Goal: Information Seeking & Learning: Learn about a topic

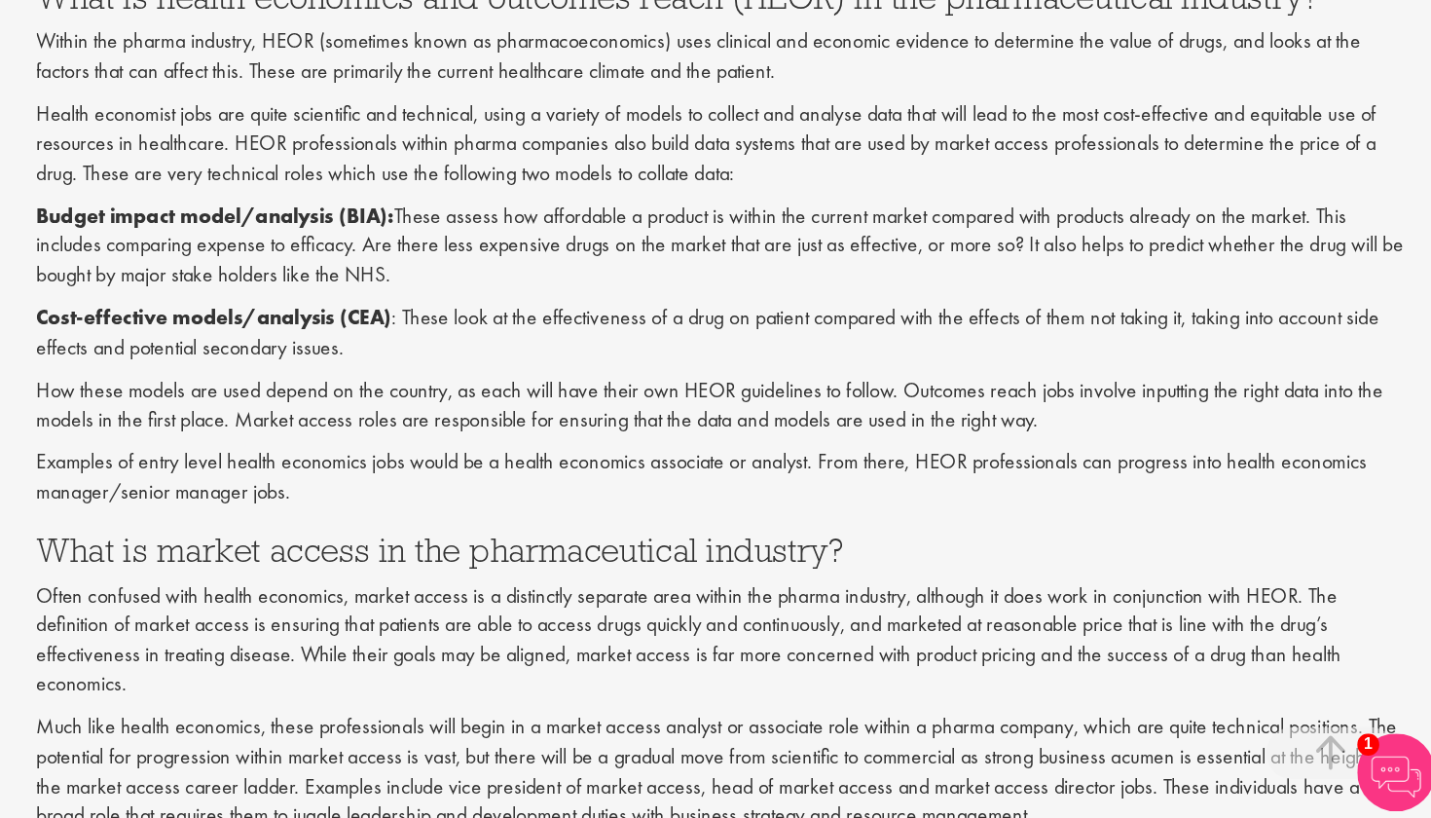
scroll to position [731, 0]
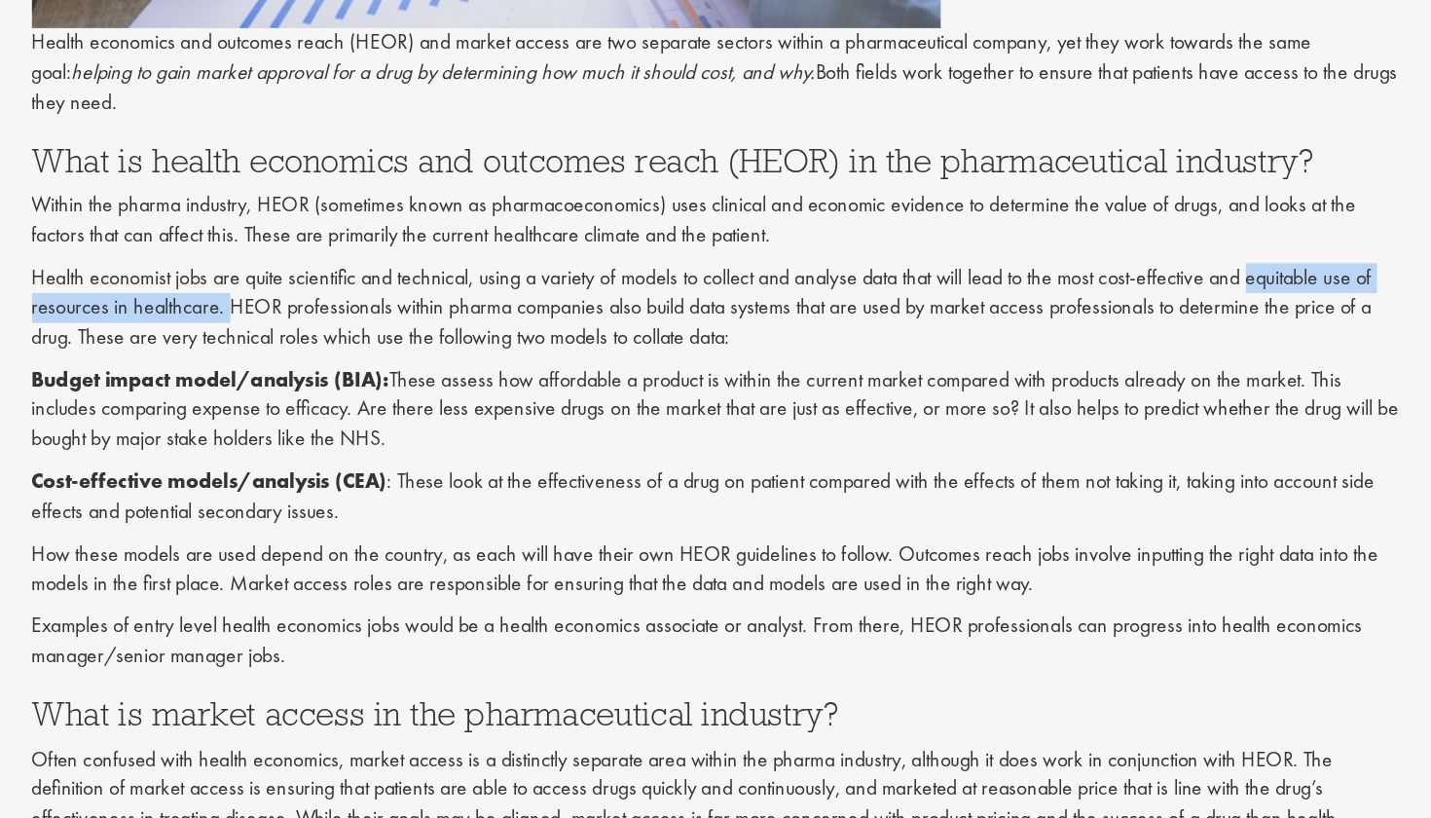
drag, startPoint x: 941, startPoint y: 201, endPoint x: 167, endPoint y: 222, distance: 774.0
click at [378, 278] on p "Health economist jobs are quite scientific and technical, using a variety of mo…" at bounding box center [893, 311] width 1030 height 67
copy p "equitable use of resources in healthcare."
click at [659, 278] on p "Health economist jobs are quite scientific and technical, using a variety of mo…" at bounding box center [893, 311] width 1030 height 67
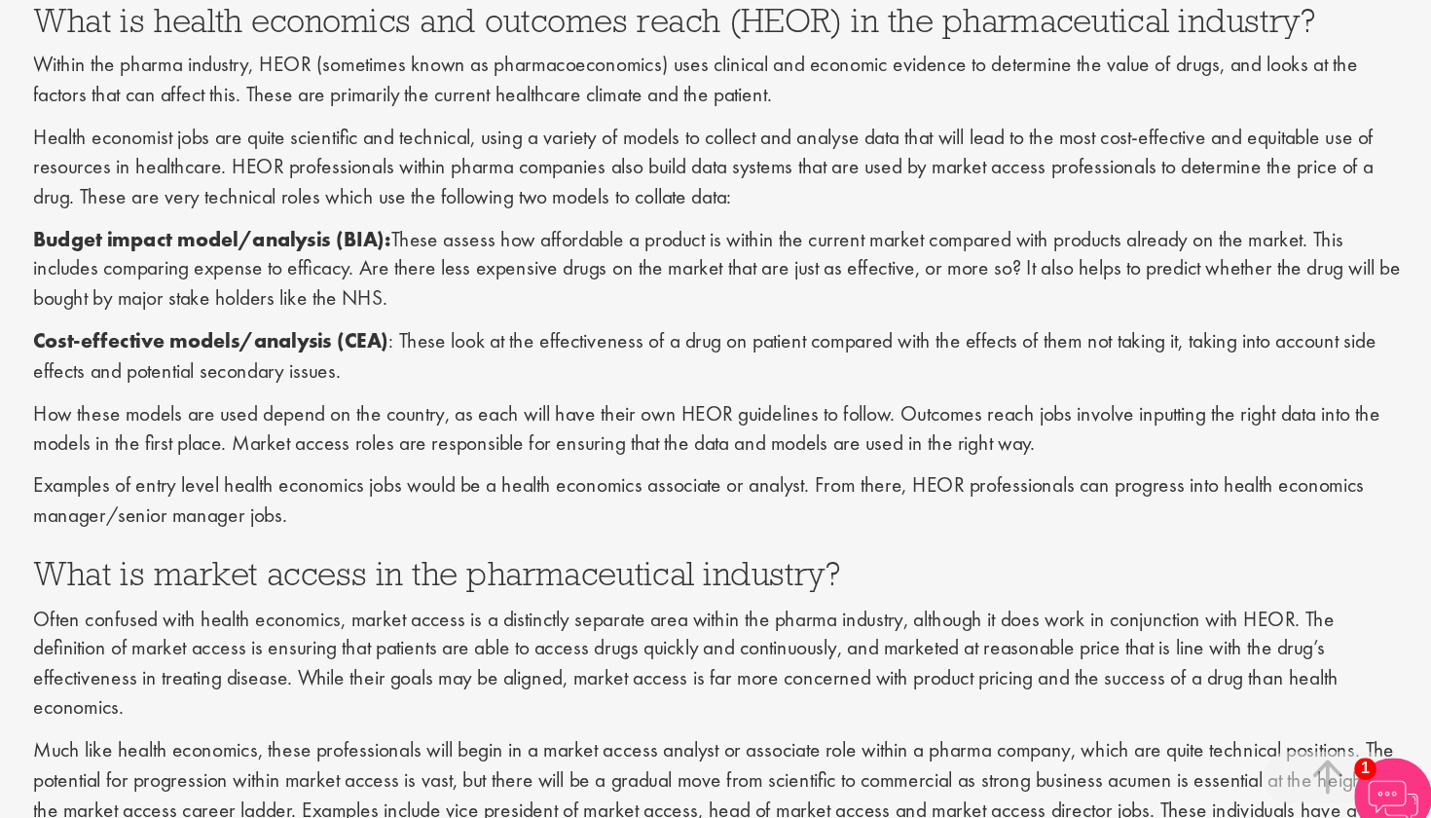
scroll to position [746, 0]
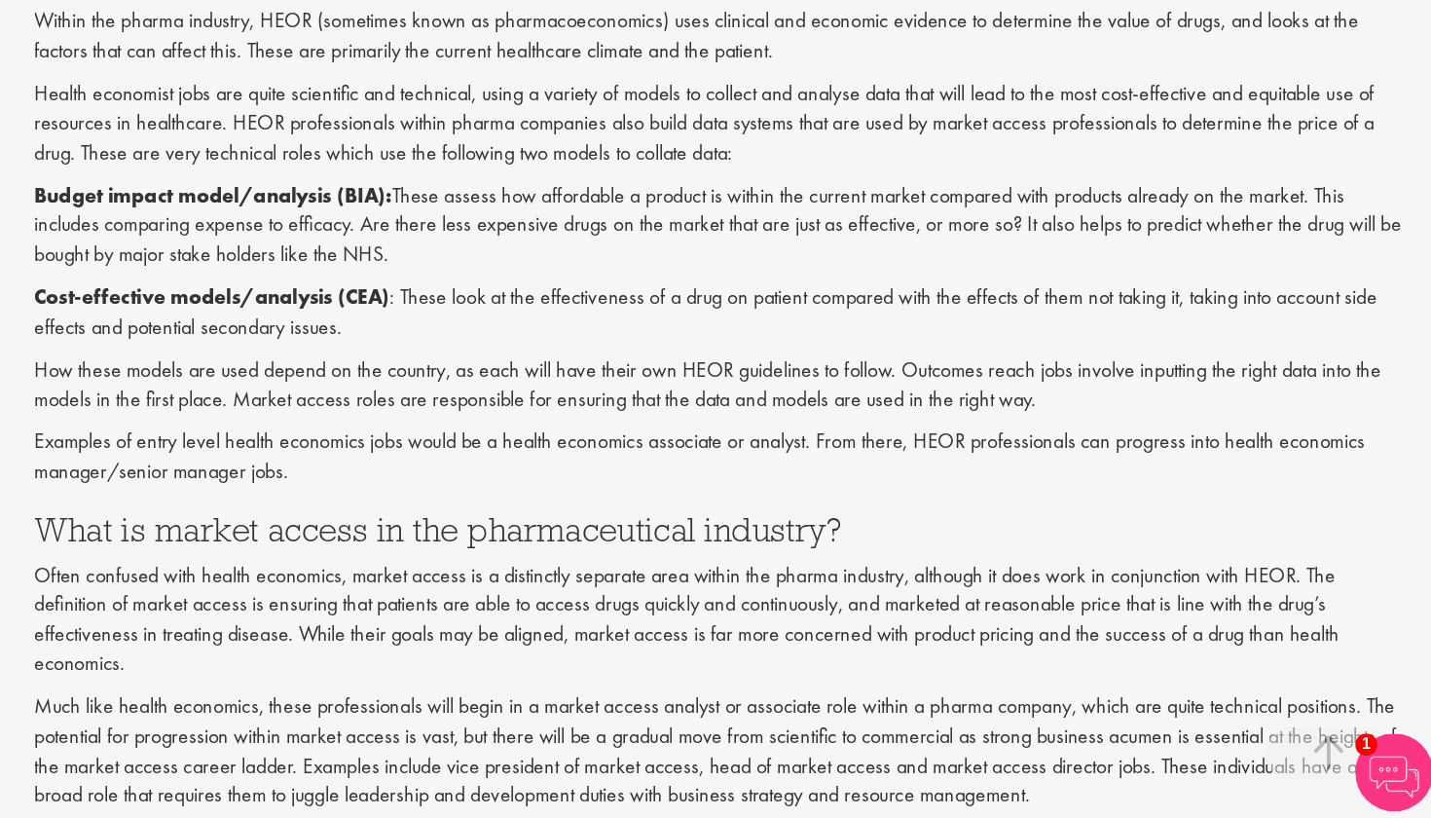
click at [658, 341] on p "Budget impact model/analysis (BIA): These assess how affordable a product is wi…" at bounding box center [893, 374] width 1030 height 67
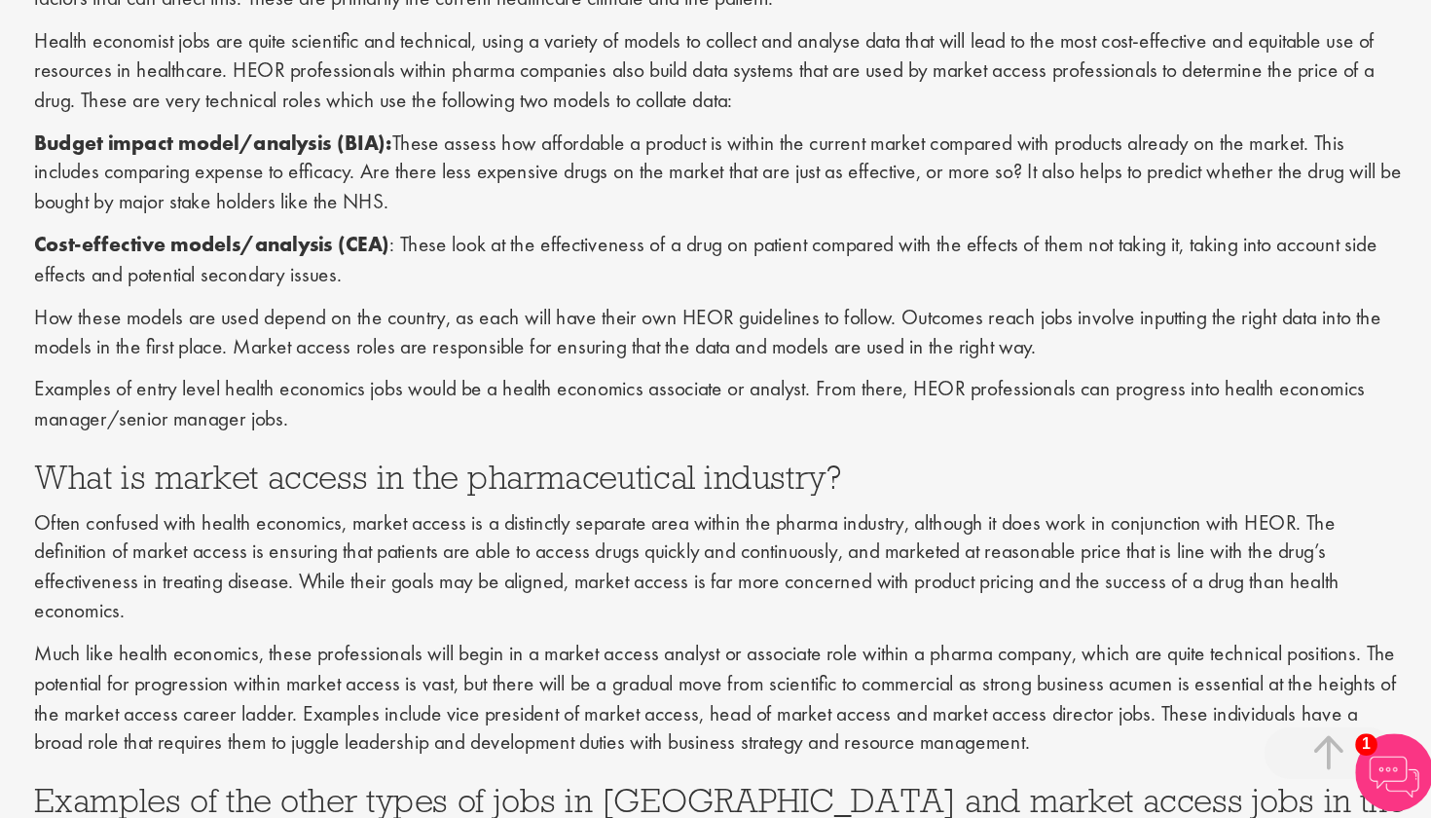
scroll to position [788, 0]
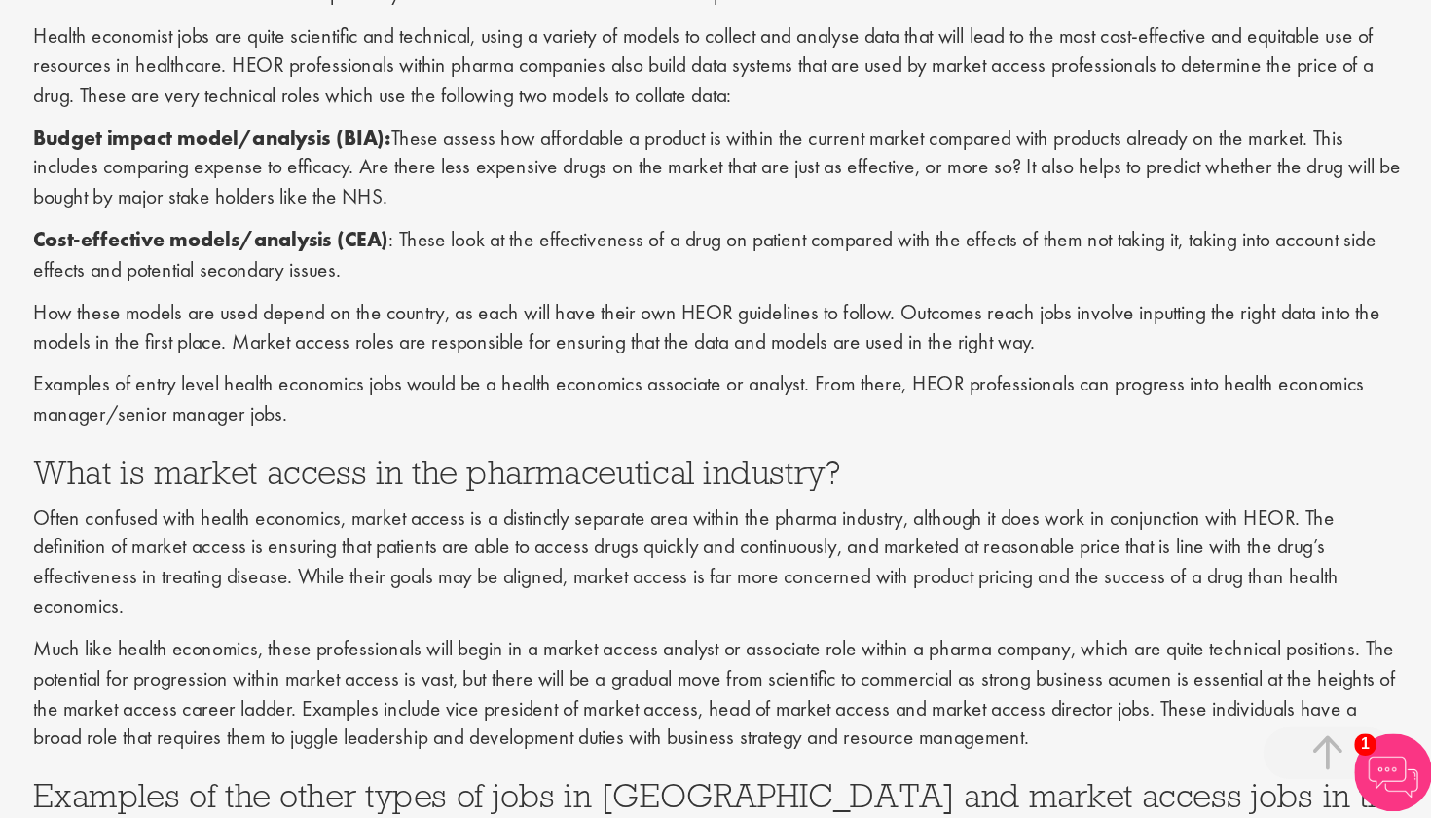
click at [658, 374] on p "Cost-effective models/analysis (CEA) : These look at the effectiveness of a dru…" at bounding box center [893, 396] width 1030 height 45
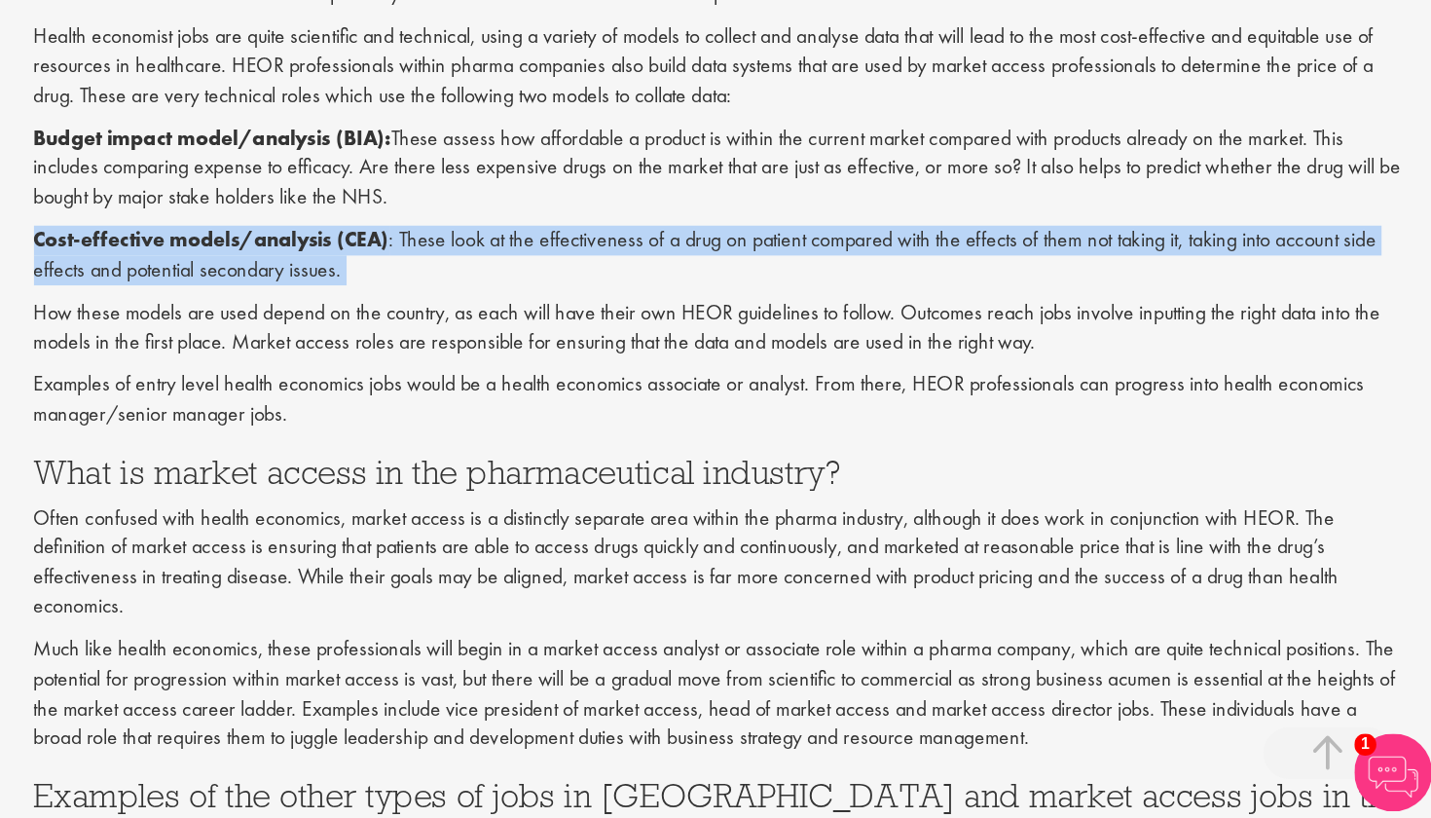
click at [658, 374] on p "Cost-effective models/analysis (CEA) : These look at the effectiveness of a dru…" at bounding box center [893, 396] width 1030 height 45
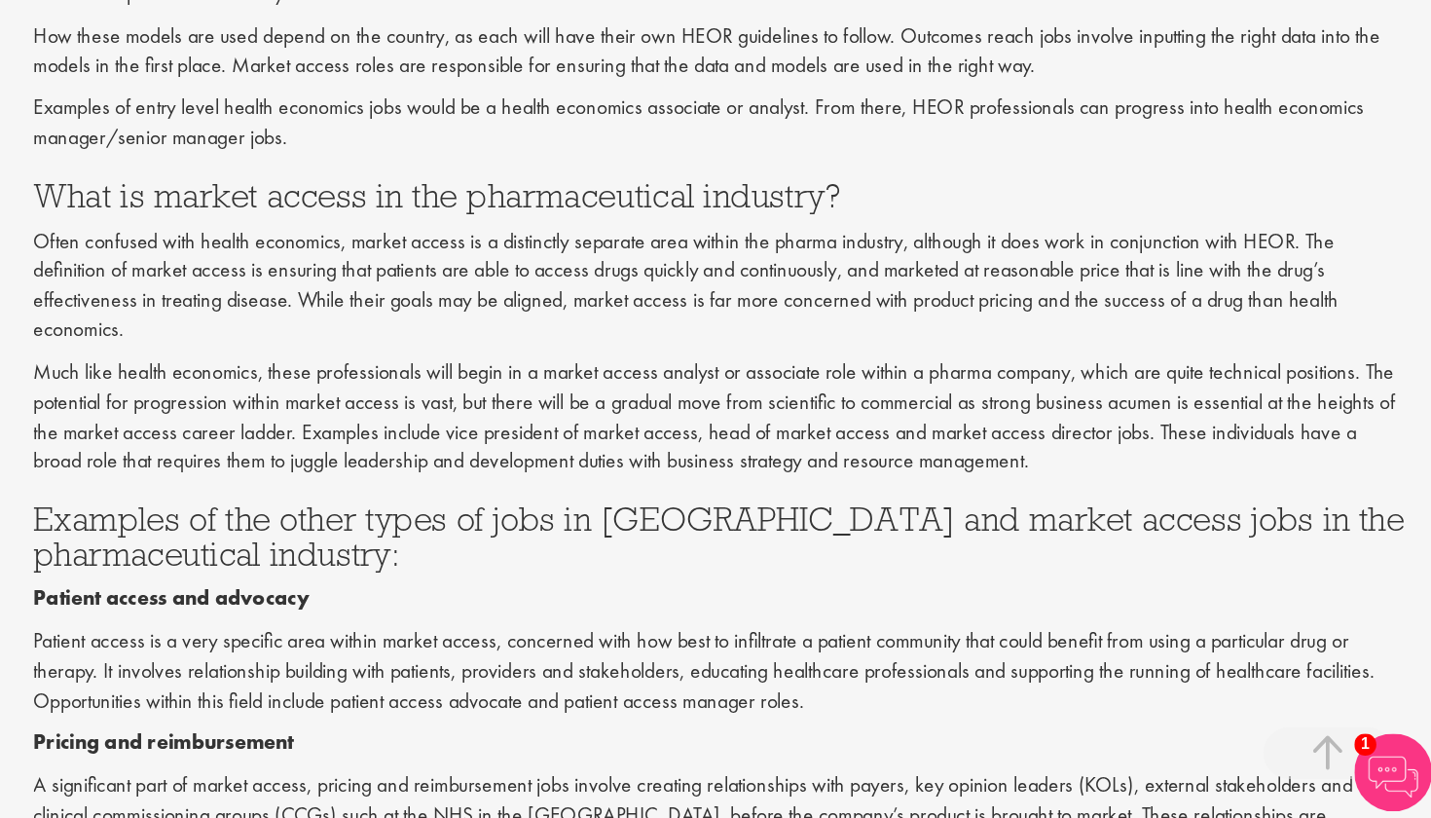
scroll to position [1000, 0]
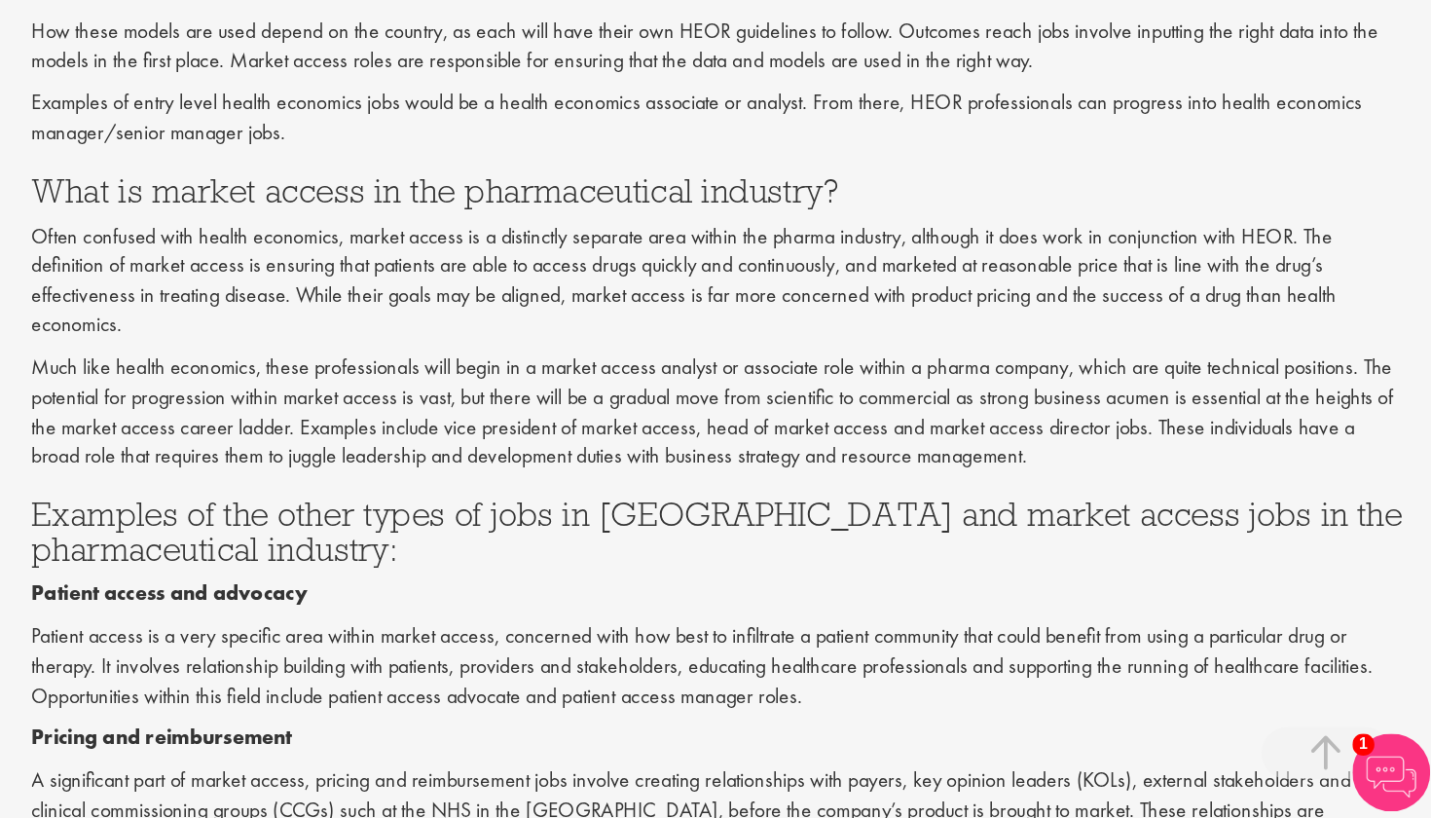
click at [655, 371] on p "Often confused with health economics, market access is a distinctly separate ar…" at bounding box center [893, 415] width 1030 height 89
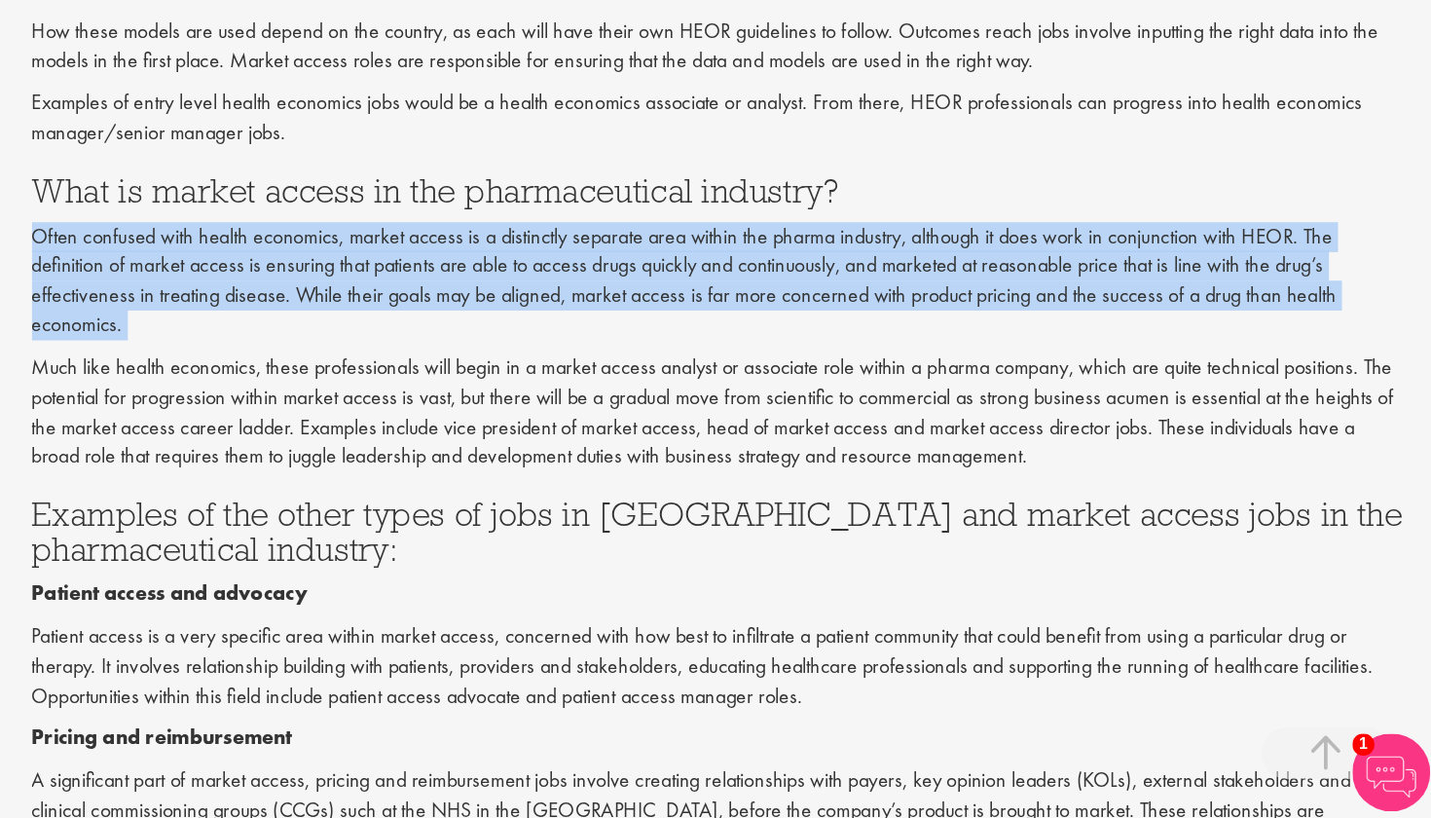
click at [655, 371] on p "Often confused with health economics, market access is a distinctly separate ar…" at bounding box center [893, 415] width 1030 height 89
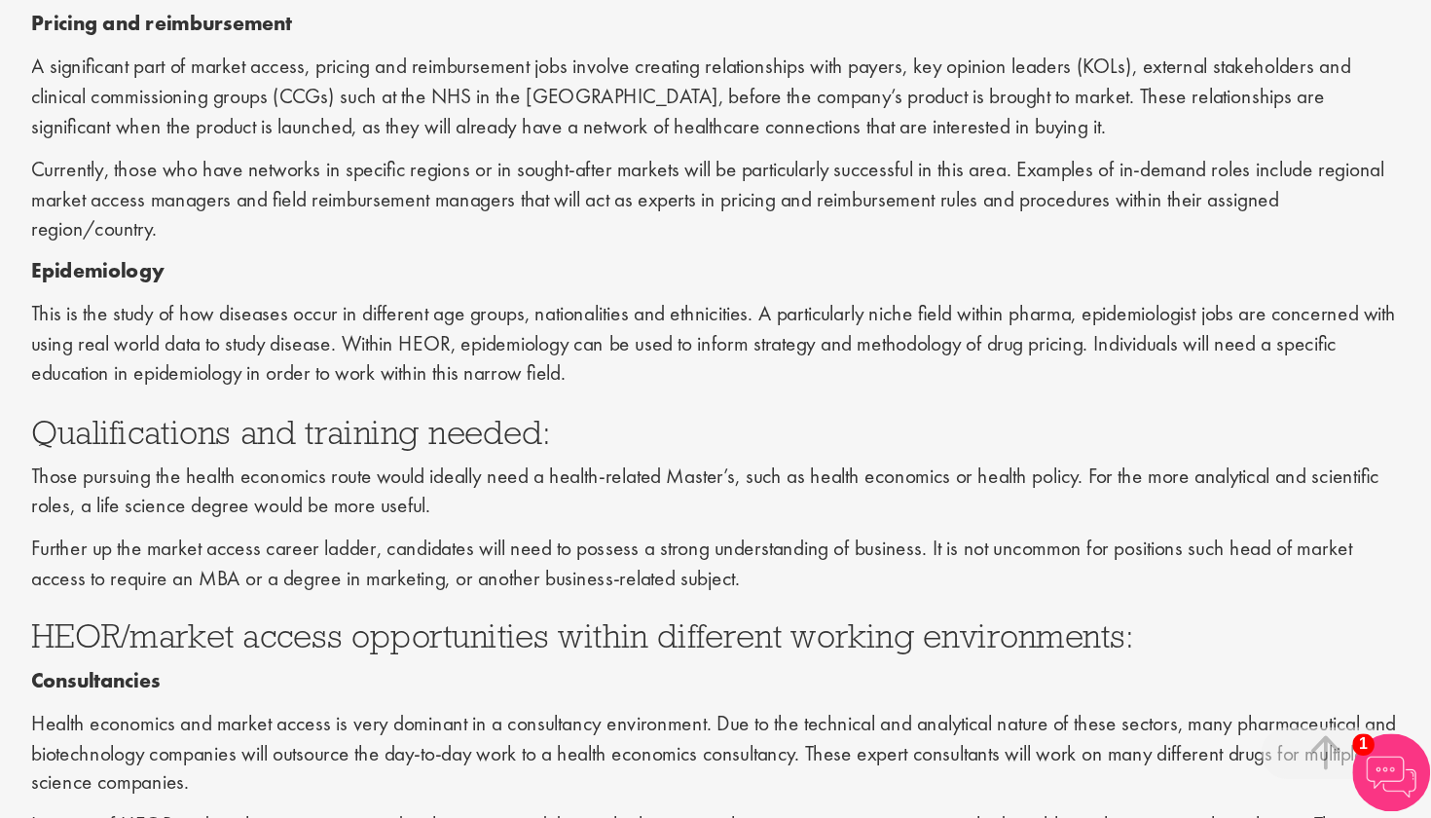
scroll to position [1563, 0]
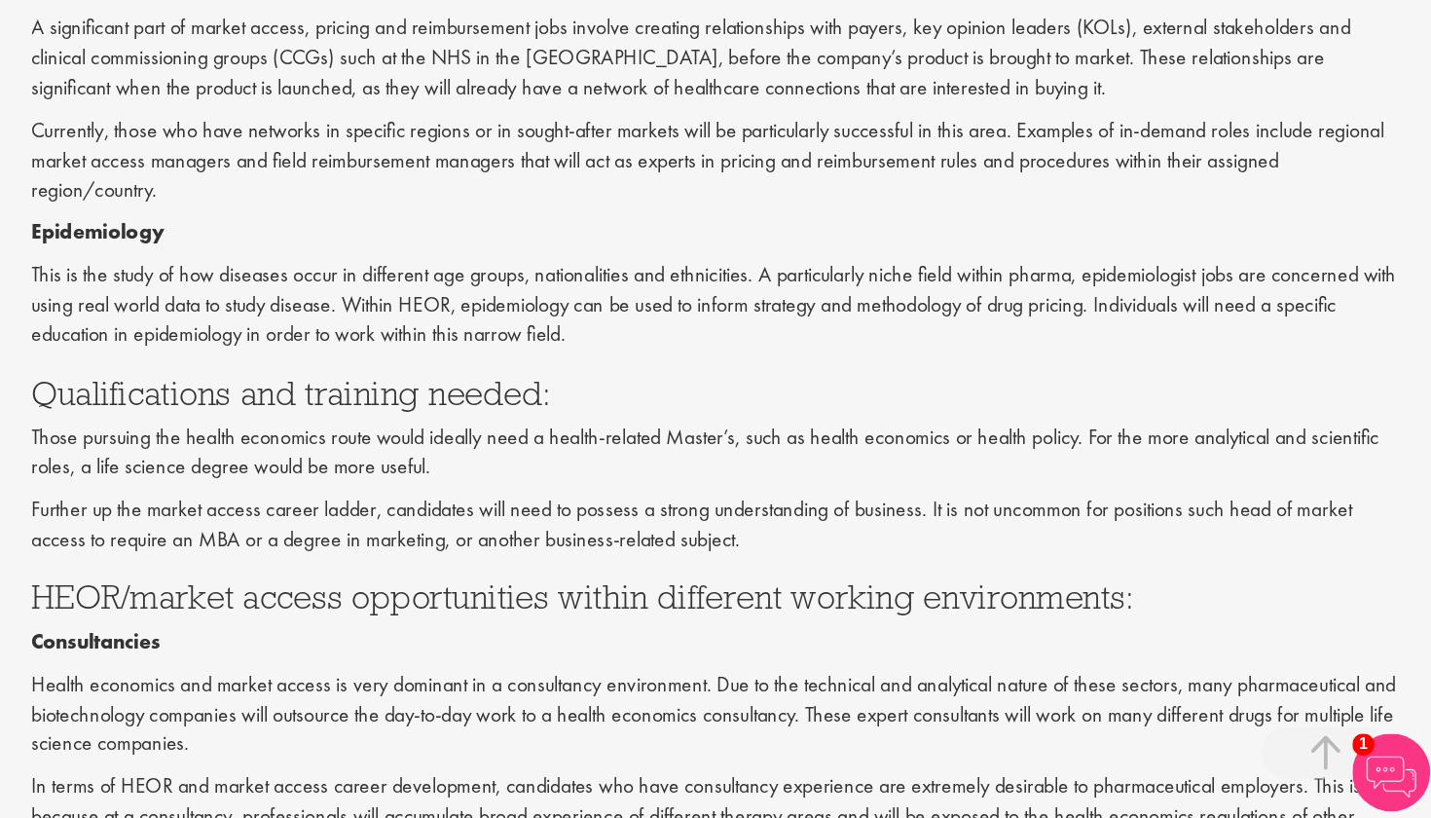
drag, startPoint x: 627, startPoint y: 372, endPoint x: 620, endPoint y: 387, distance: 17.0
click at [620, 639] on h3 "HEOR/market access opportunities within different working environments:" at bounding box center [893, 651] width 1030 height 25
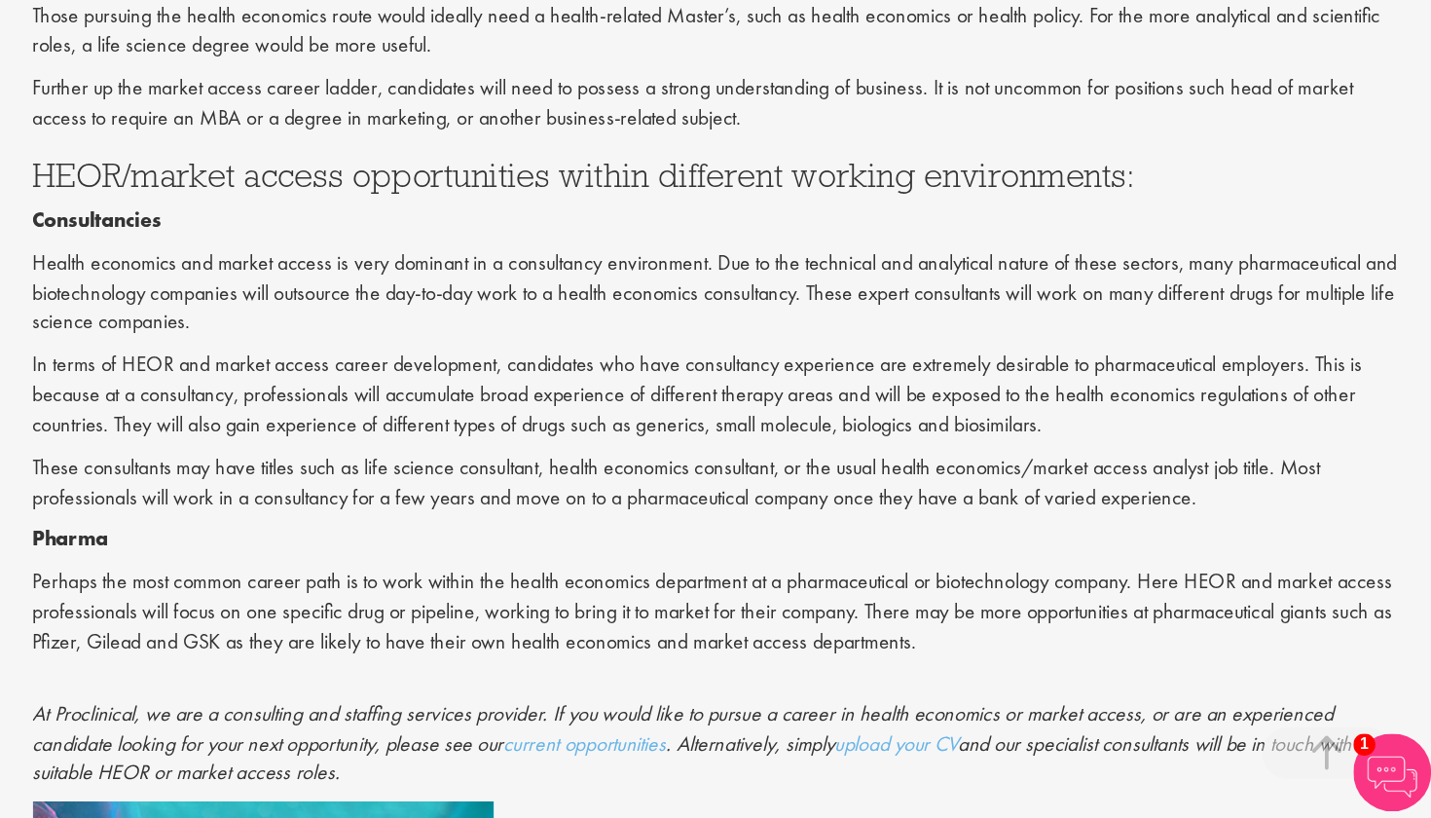
scroll to position [1881, 0]
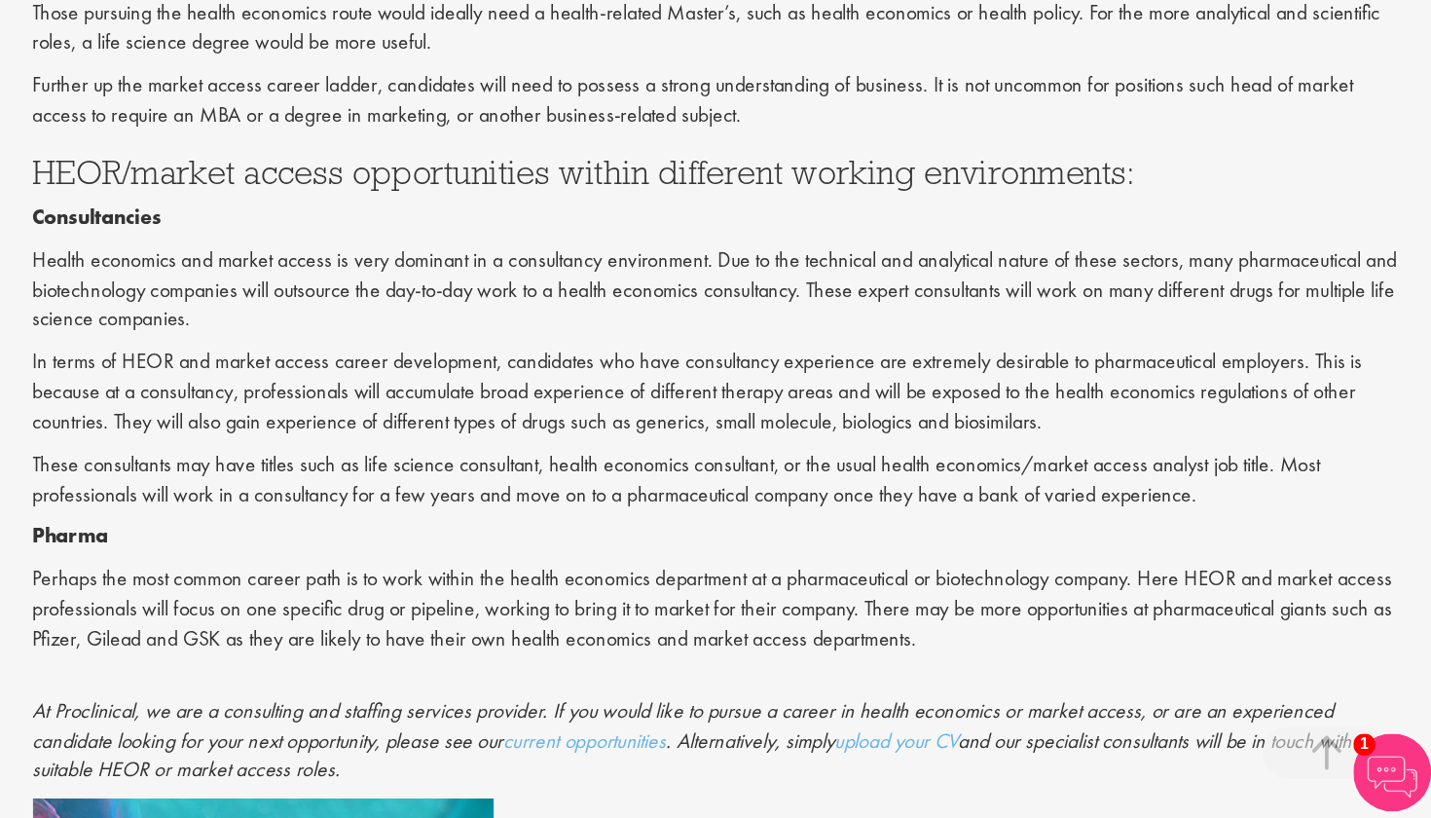
click at [638, 542] on p "These consultants may have titles such as life science consultant, health econo…" at bounding box center [893, 564] width 1030 height 45
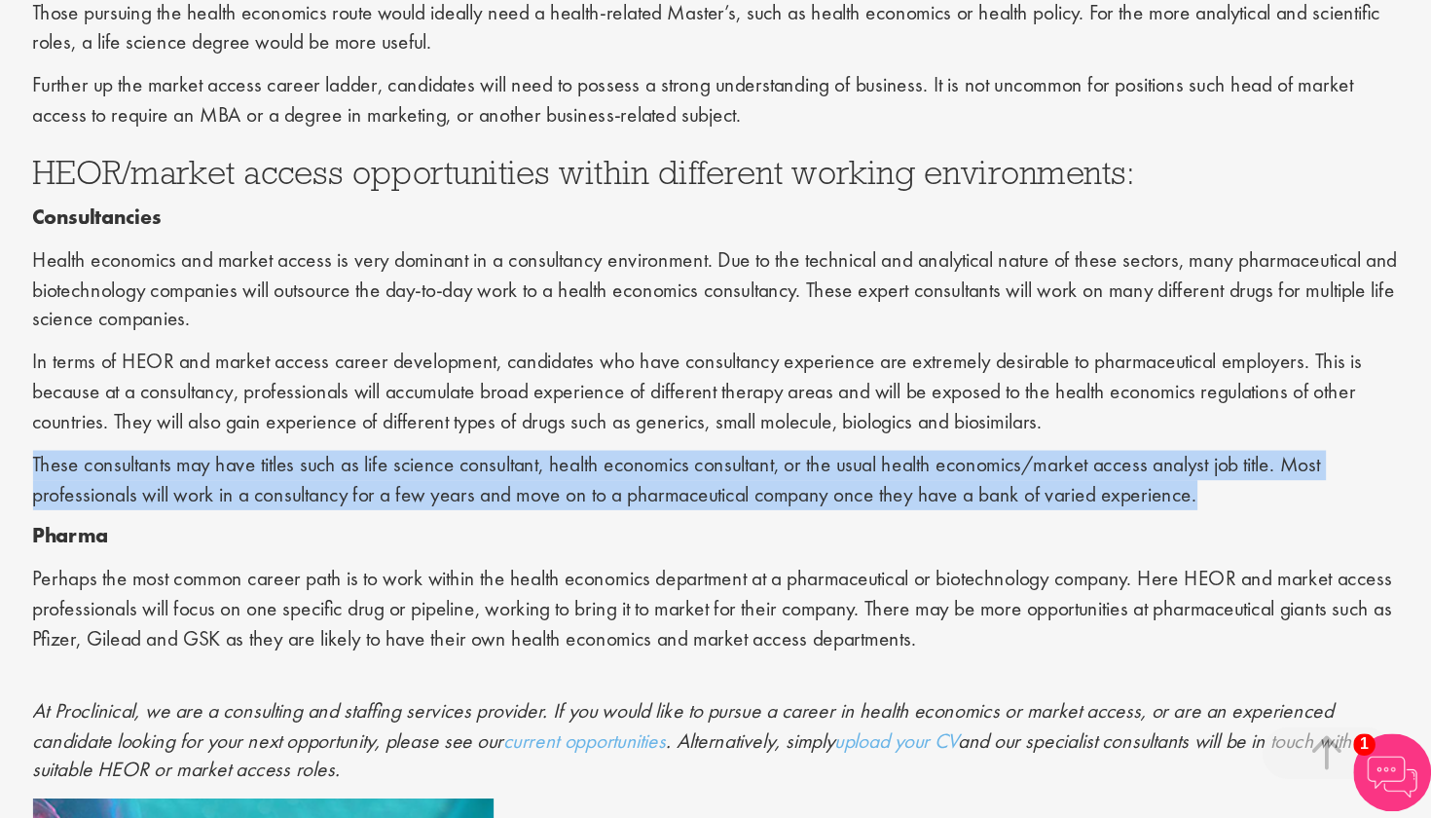
click at [638, 542] on p "These consultants may have titles such as life science consultant, health econo…" at bounding box center [893, 564] width 1030 height 45
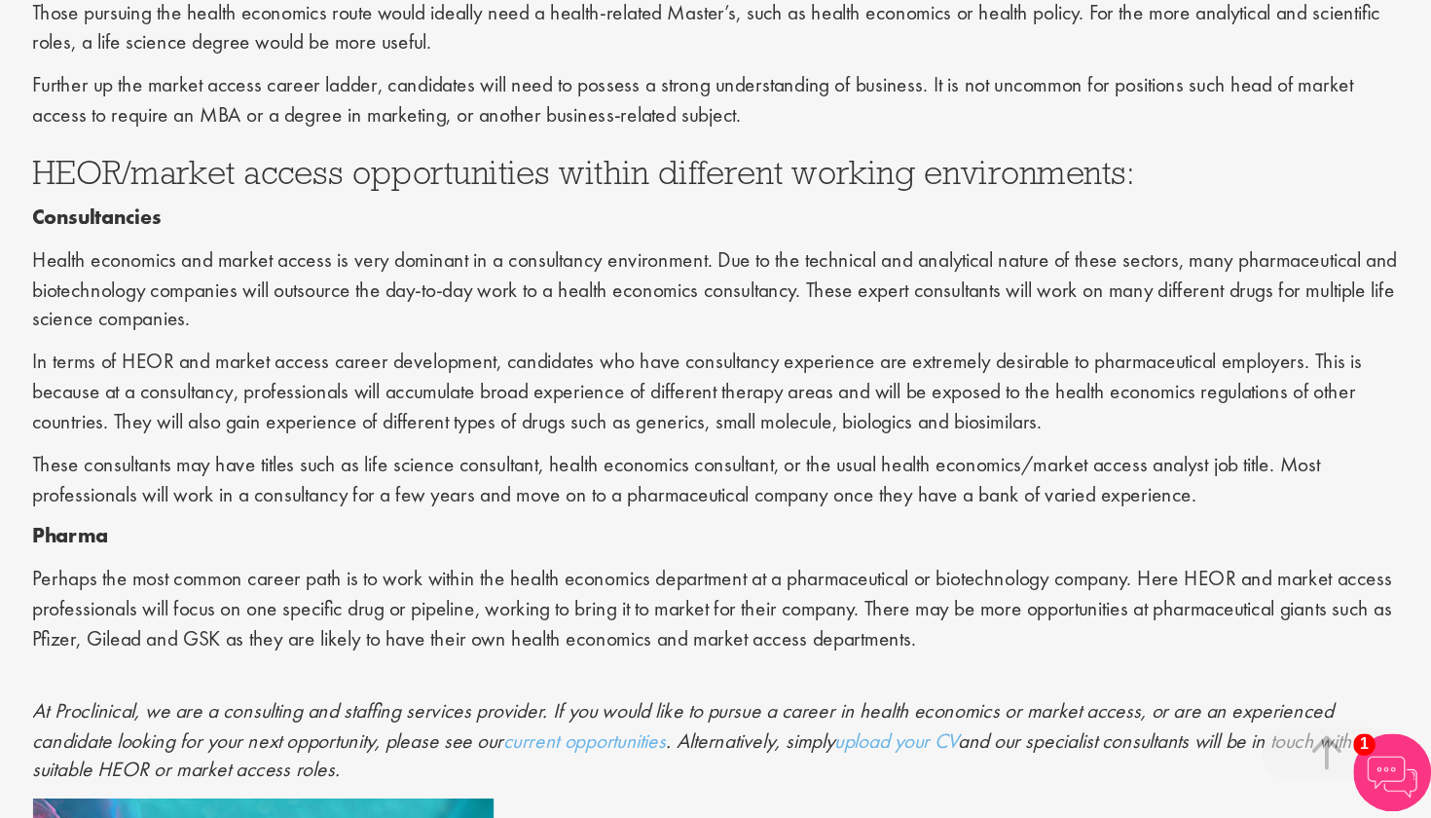
click at [638, 542] on p "These consultants may have titles such as life science consultant, health econo…" at bounding box center [893, 564] width 1030 height 45
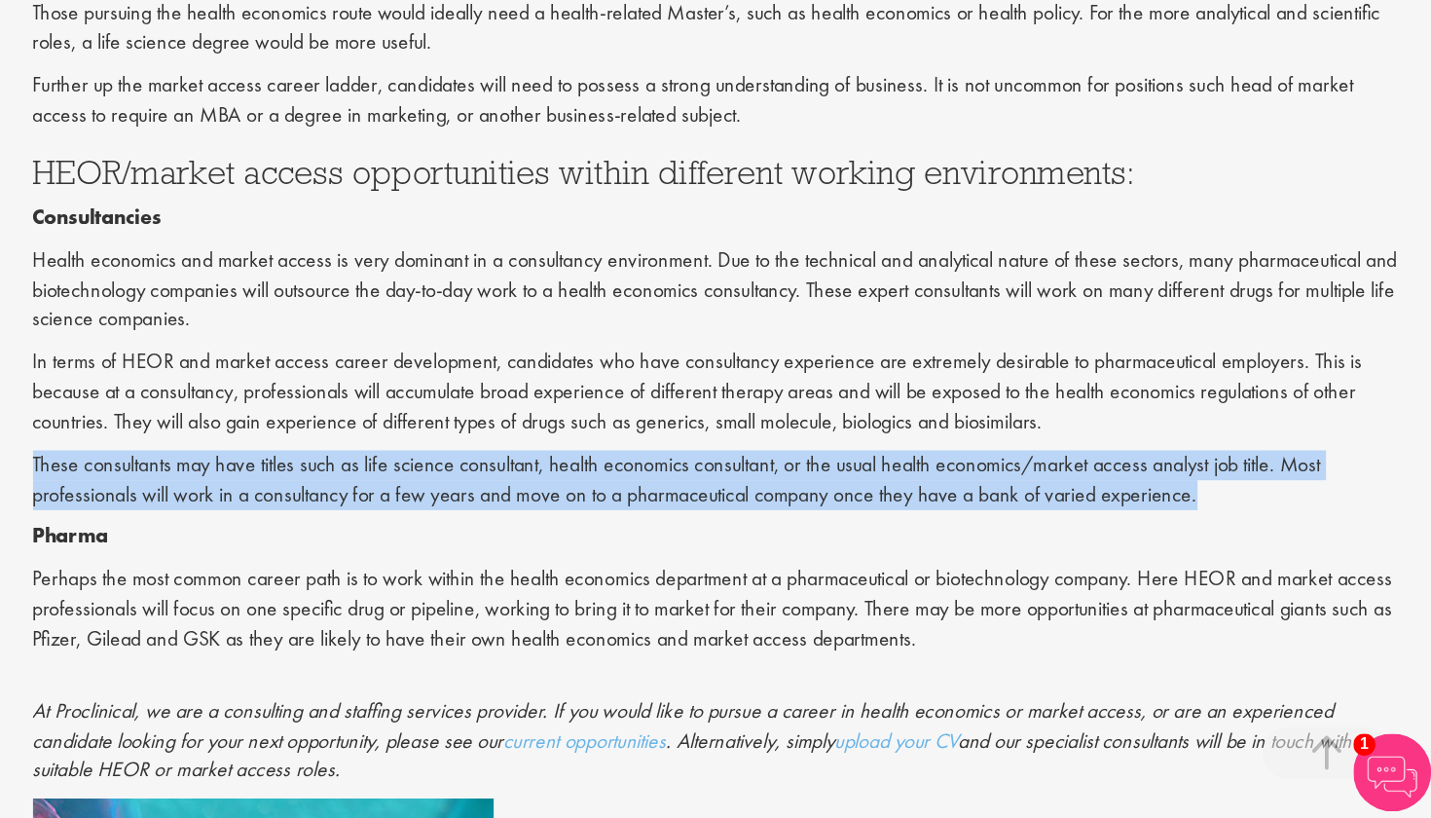
click at [638, 542] on p "These consultants may have titles such as life science consultant, health econo…" at bounding box center [893, 564] width 1030 height 45
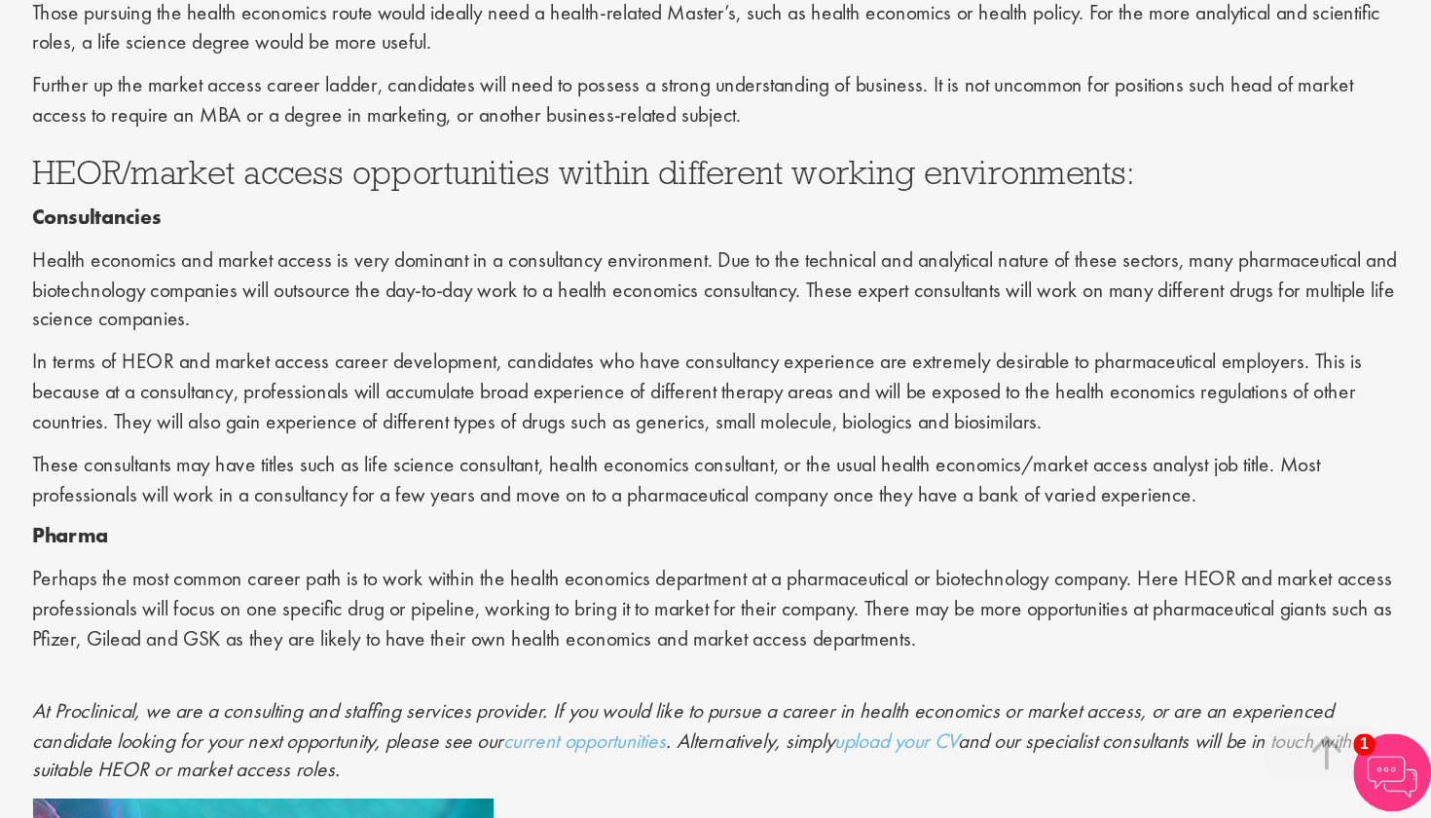
click at [638, 542] on p "These consultants may have titles such as life science consultant, health econo…" at bounding box center [893, 564] width 1030 height 45
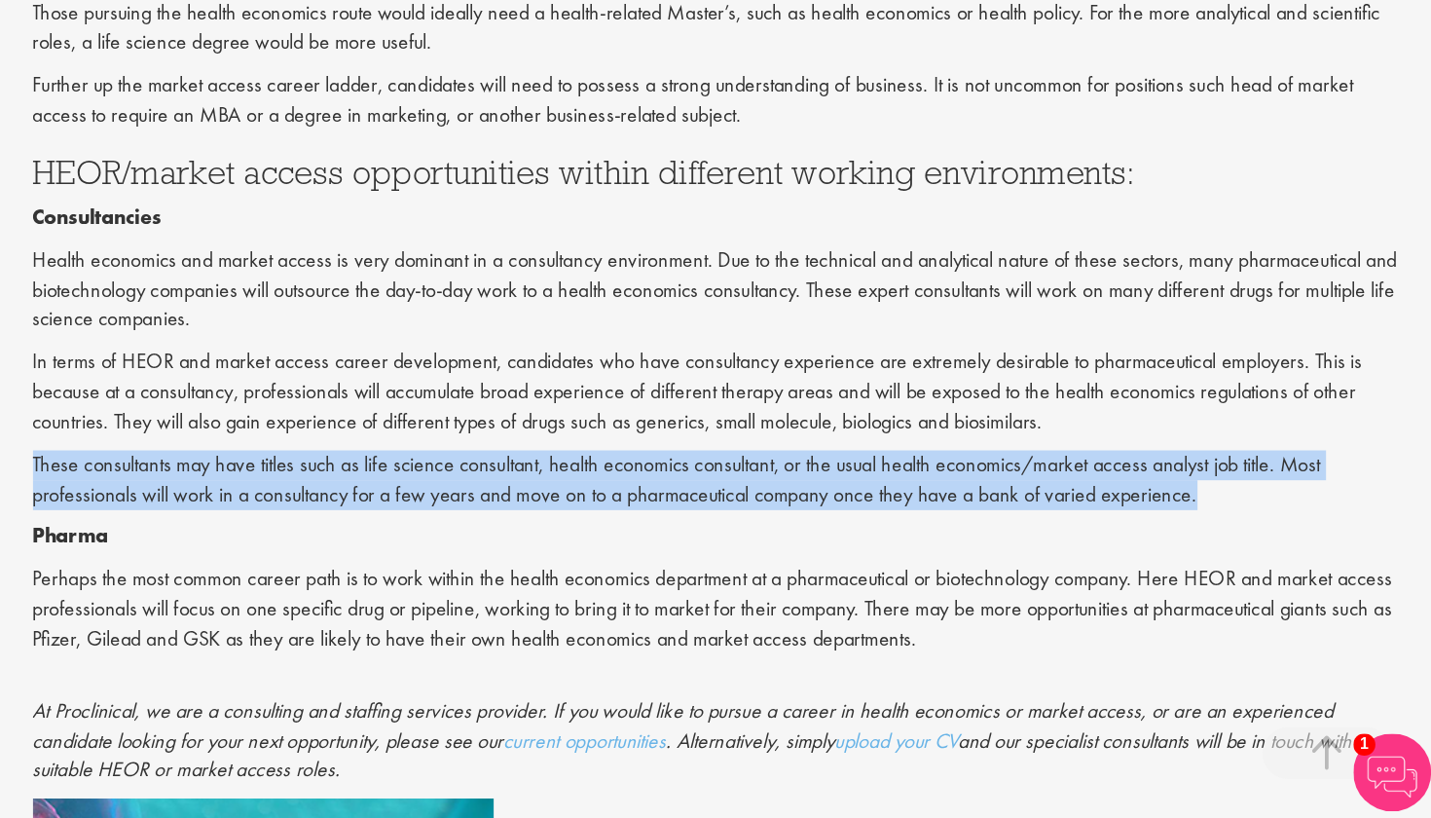
click at [638, 542] on p "These consultants may have titles such as life science consultant, health econo…" at bounding box center [893, 564] width 1030 height 45
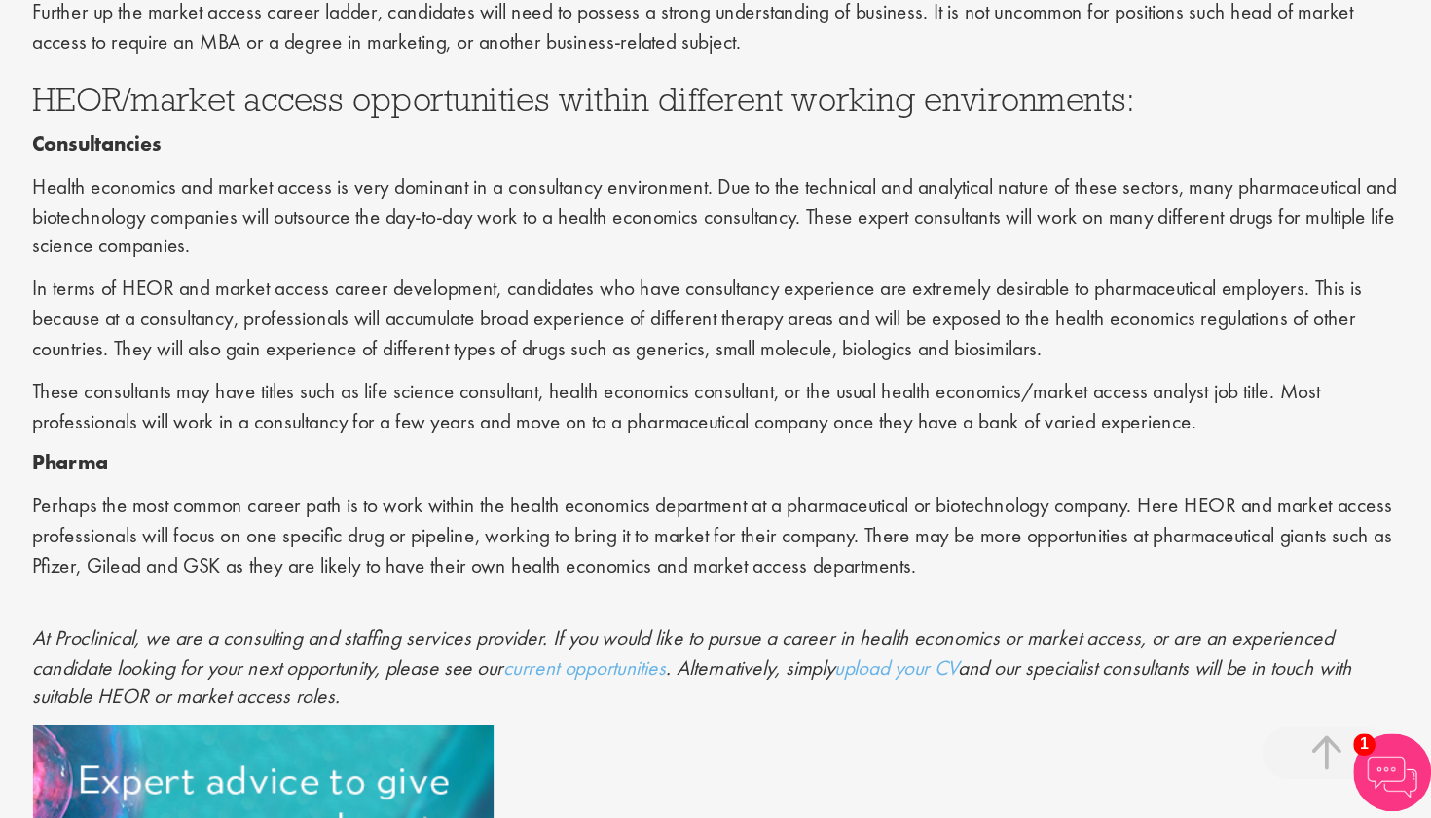
scroll to position [1938, 0]
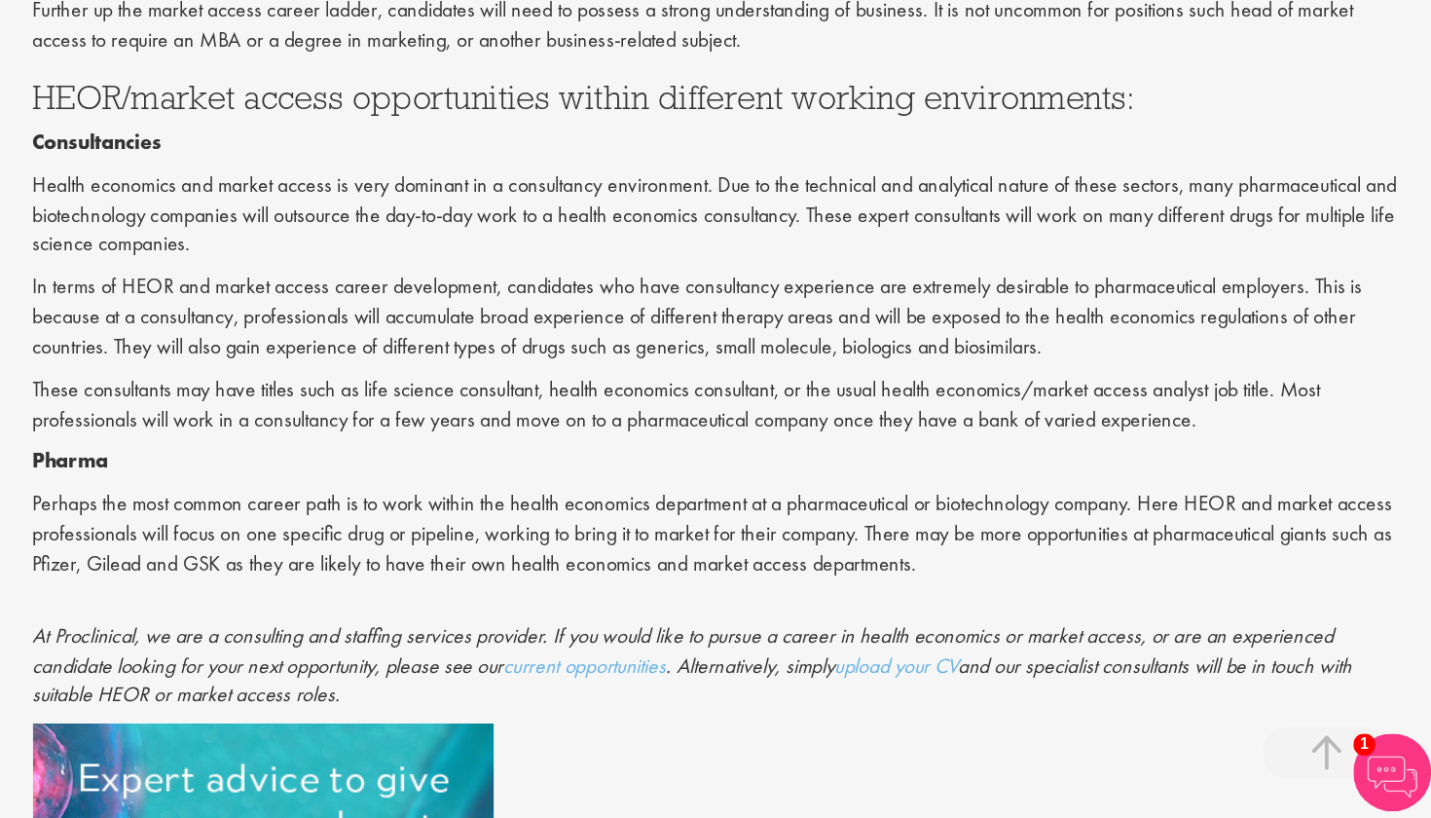
click at [641, 571] on p "Perhaps the most common career path is to work within the health economics depa…" at bounding box center [893, 604] width 1030 height 67
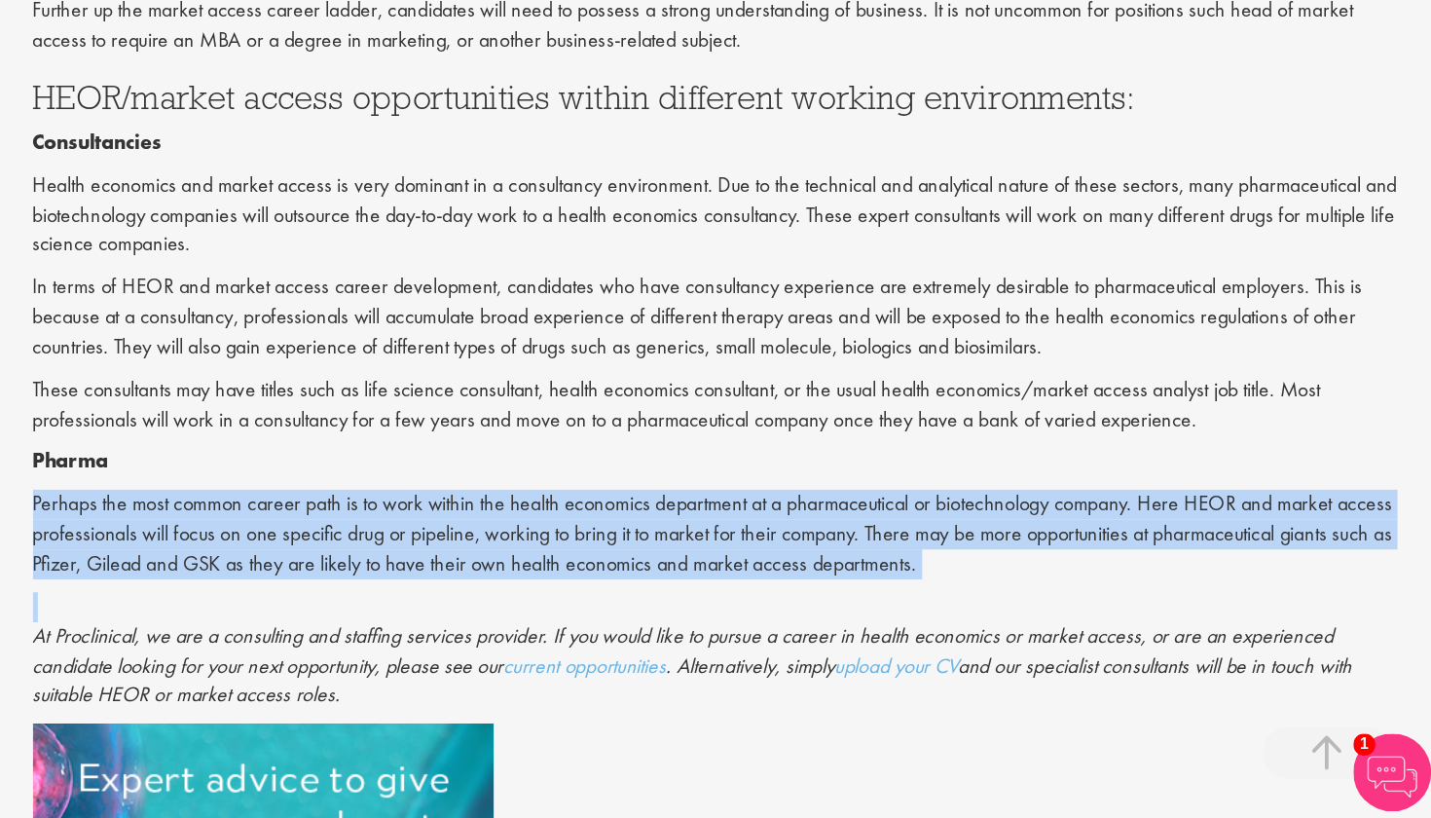
click at [641, 571] on p "Perhaps the most common career path is to work within the health economics depa…" at bounding box center [893, 604] width 1030 height 67
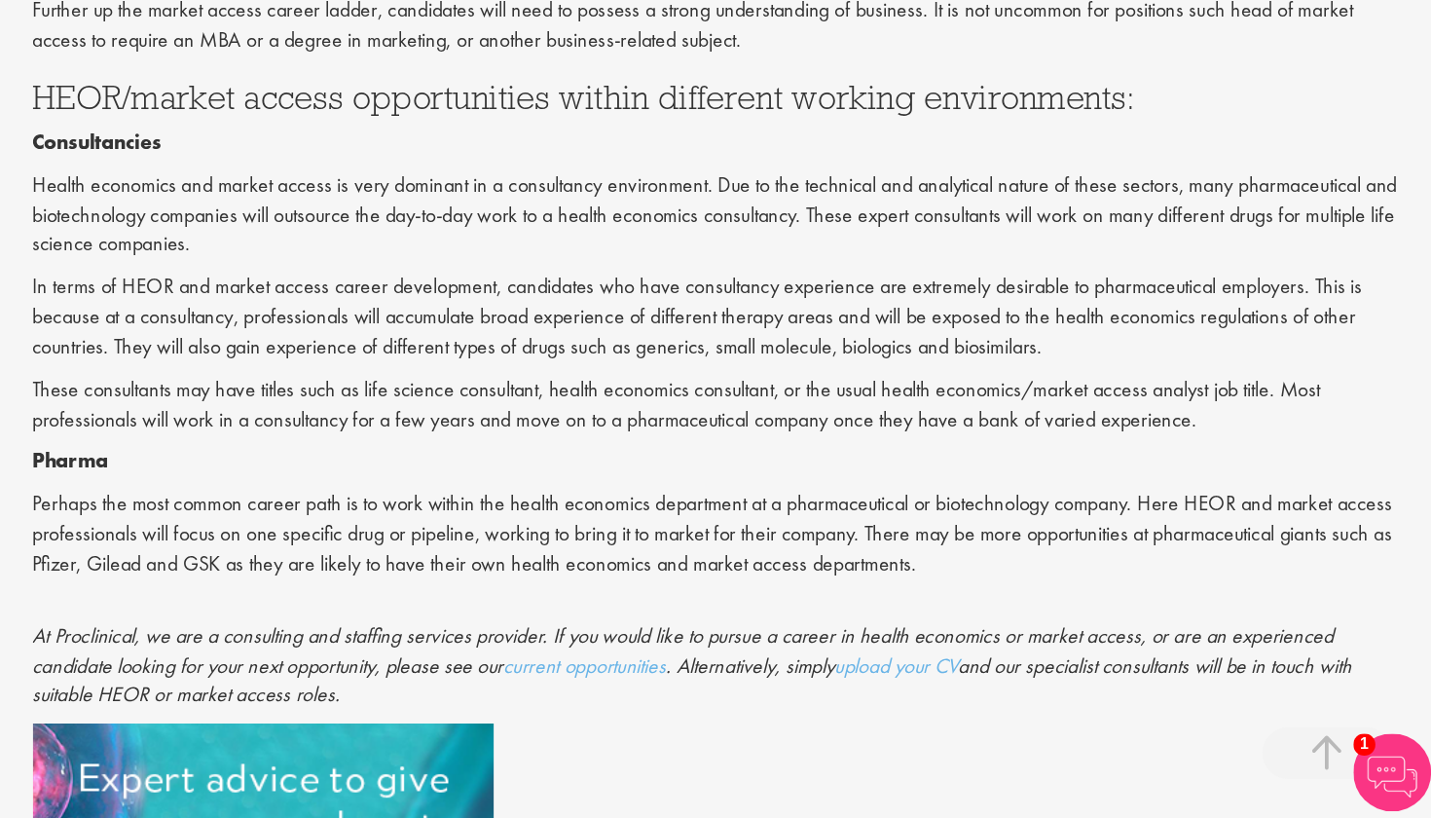
click at [641, 571] on p "Perhaps the most common career path is to work within the health economics depa…" at bounding box center [893, 604] width 1030 height 67
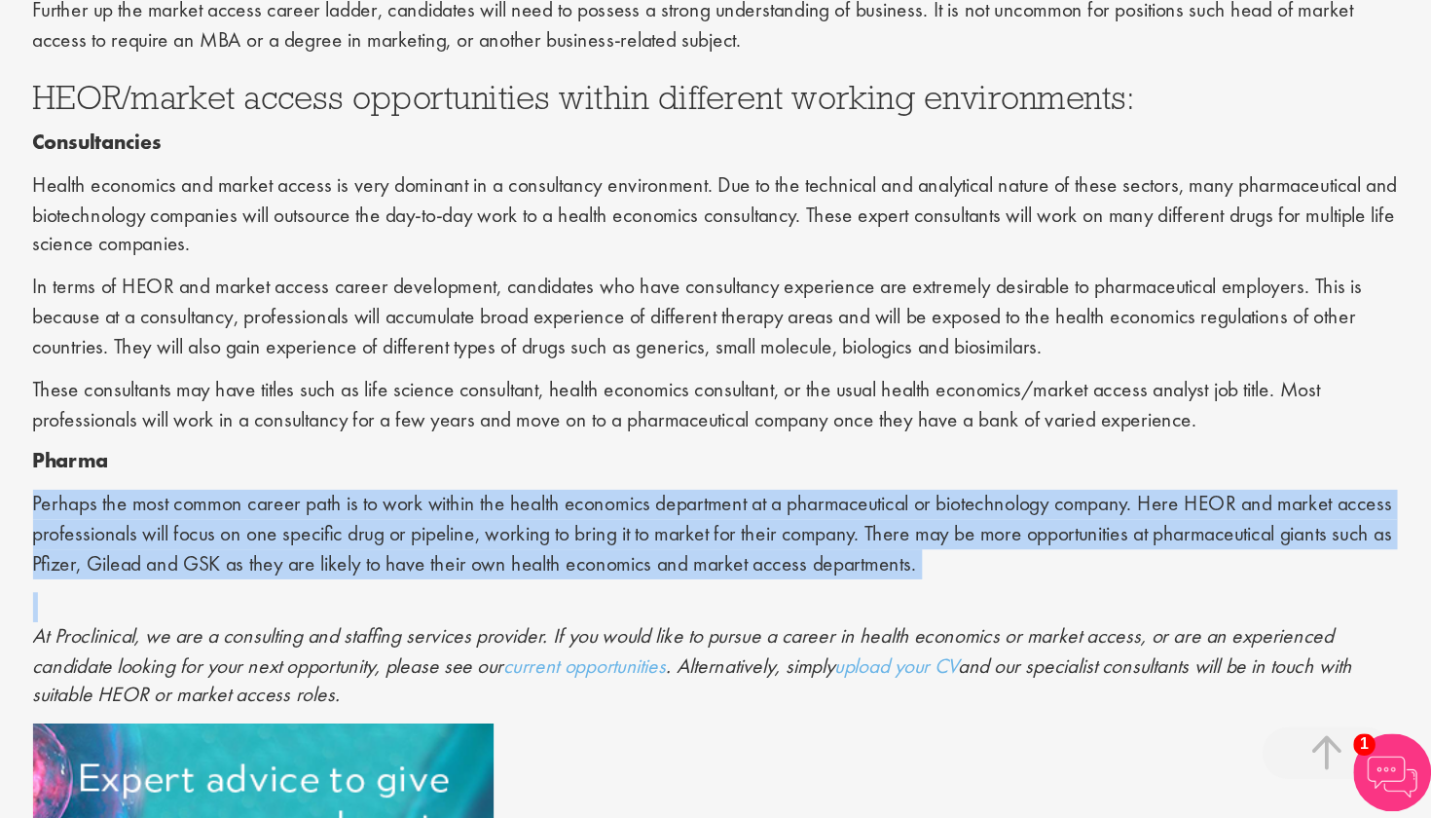
click at [641, 571] on p "Perhaps the most common career path is to work within the health economics depa…" at bounding box center [893, 604] width 1030 height 67
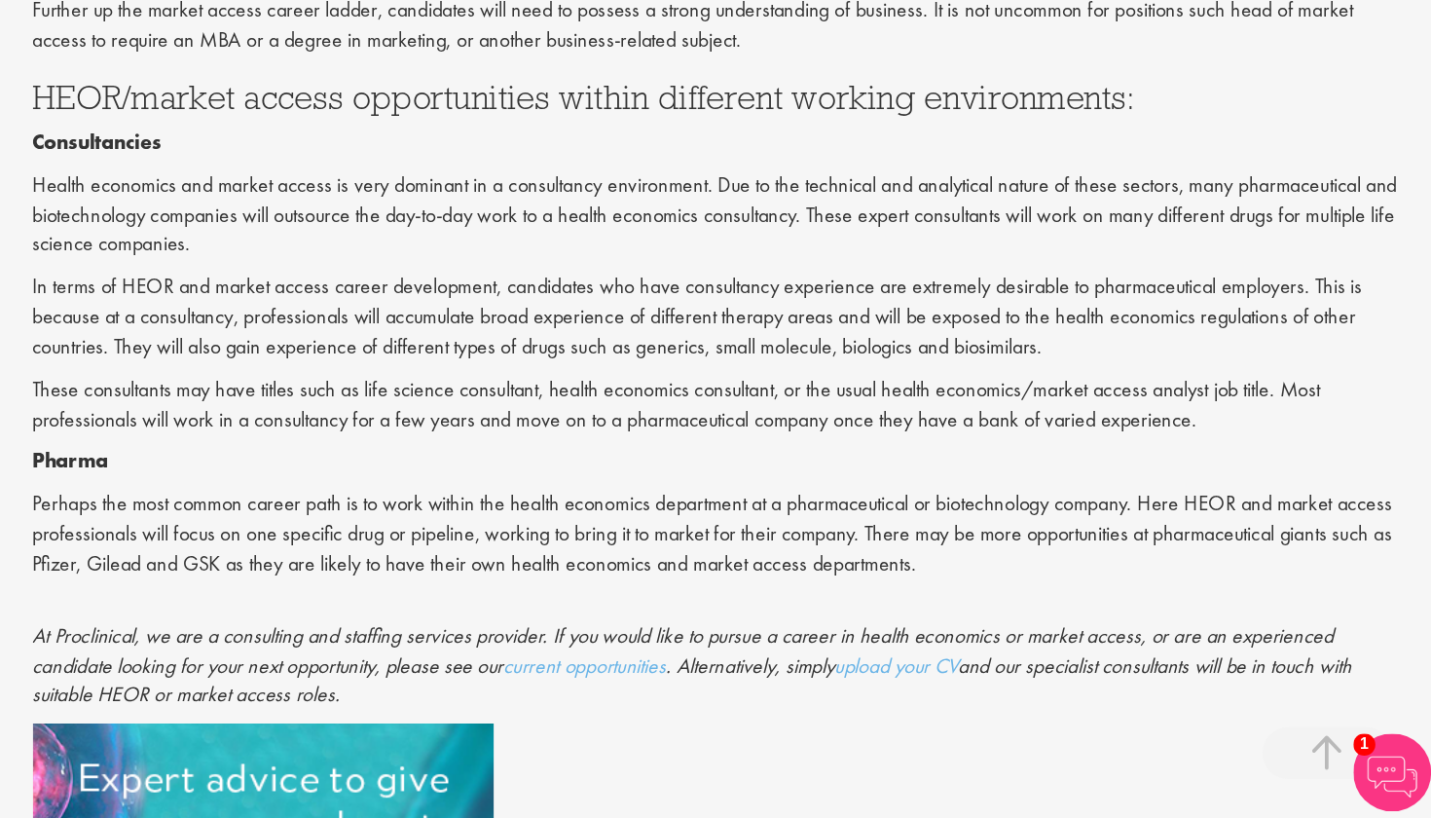
click at [703, 571] on p "Perhaps the most common career path is to work within the health economics depa…" at bounding box center [893, 604] width 1030 height 67
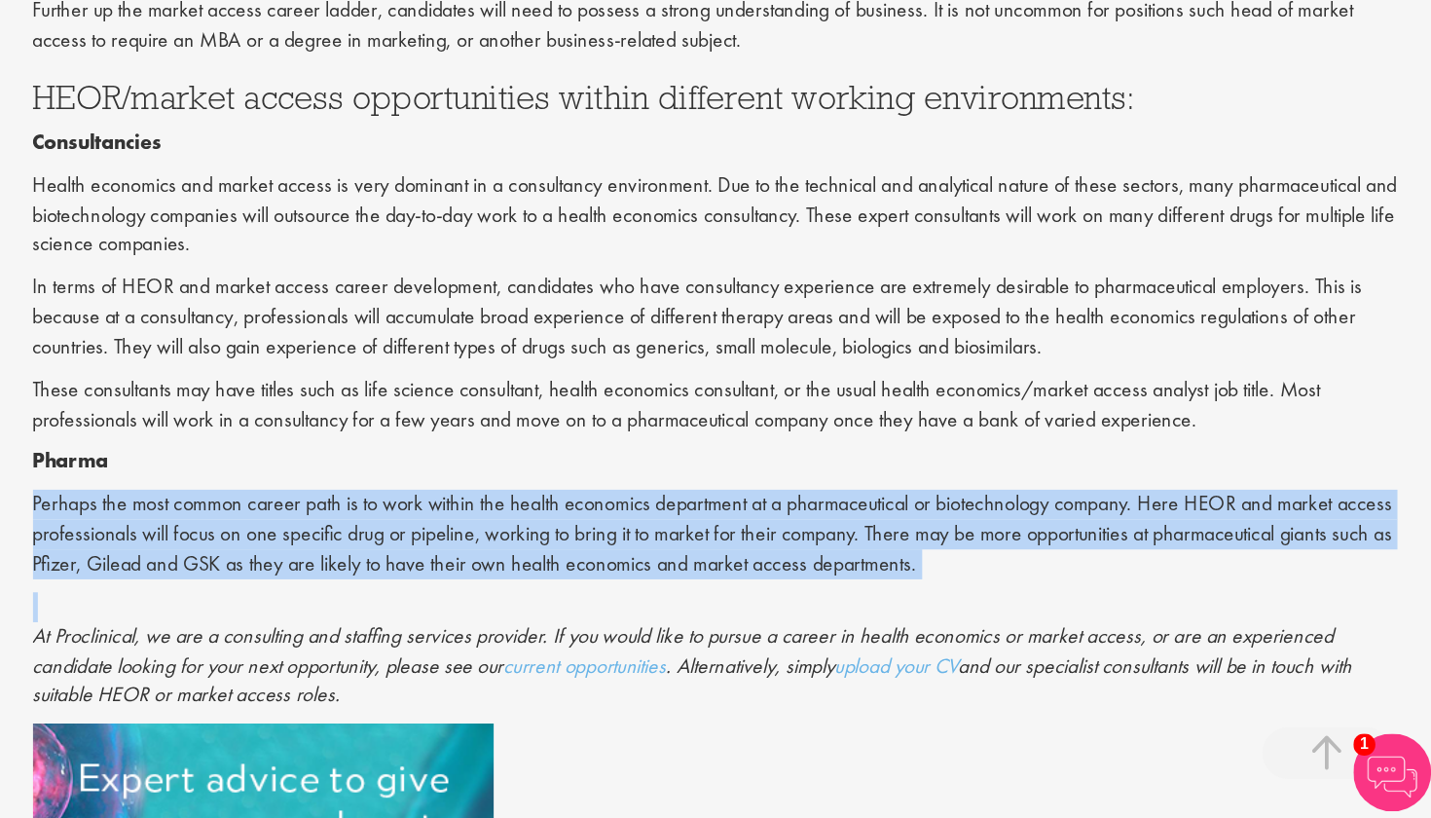
click at [703, 571] on p "Perhaps the most common career path is to work within the health economics depa…" at bounding box center [893, 604] width 1030 height 67
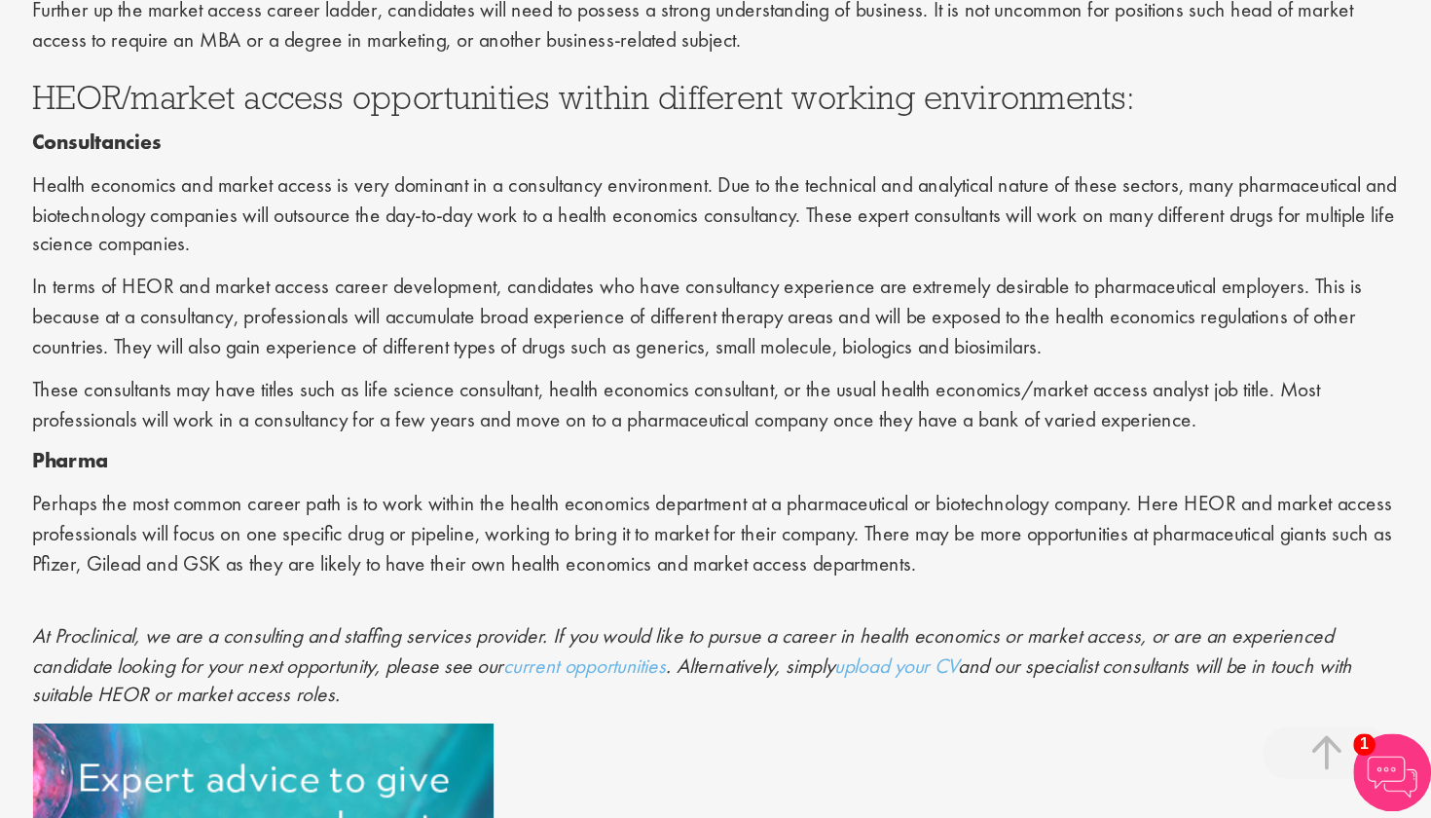
click at [703, 571] on p "Perhaps the most common career path is to work within the health economics depa…" at bounding box center [893, 604] width 1030 height 67
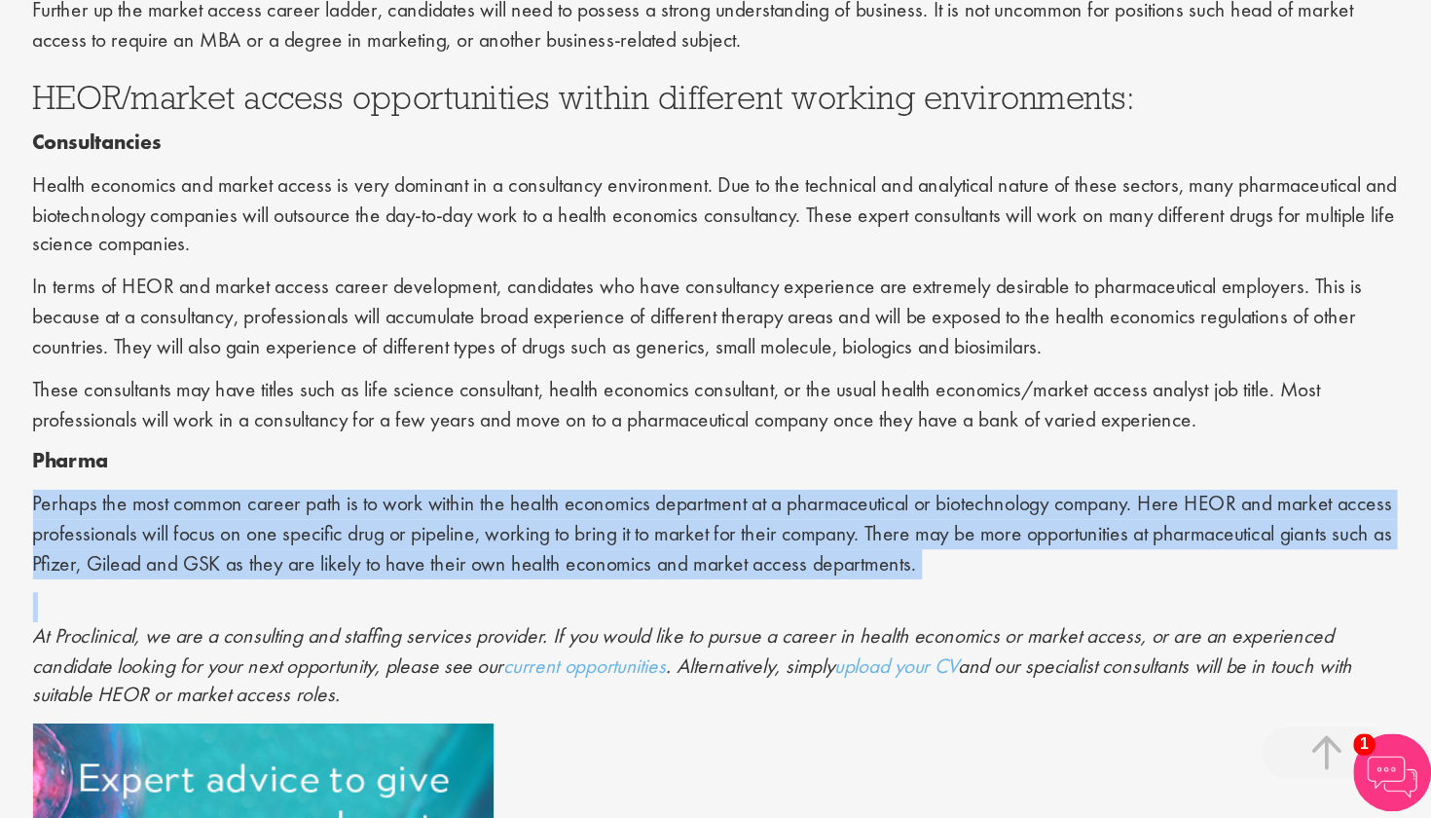
click at [703, 571] on p "Perhaps the most common career path is to work within the health economics depa…" at bounding box center [893, 604] width 1030 height 67
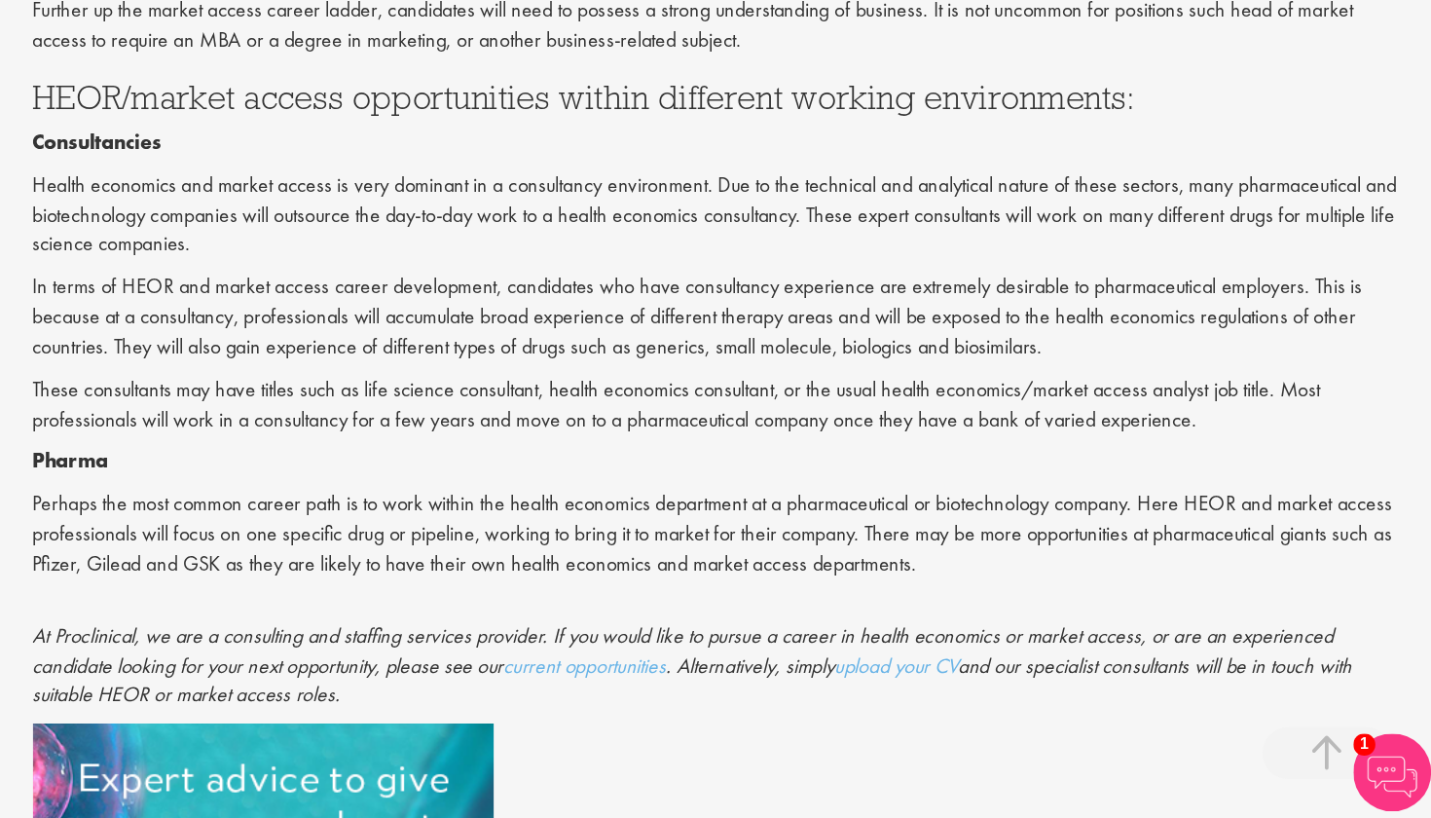
click at [703, 571] on p "Perhaps the most common career path is to work within the health economics depa…" at bounding box center [893, 604] width 1030 height 67
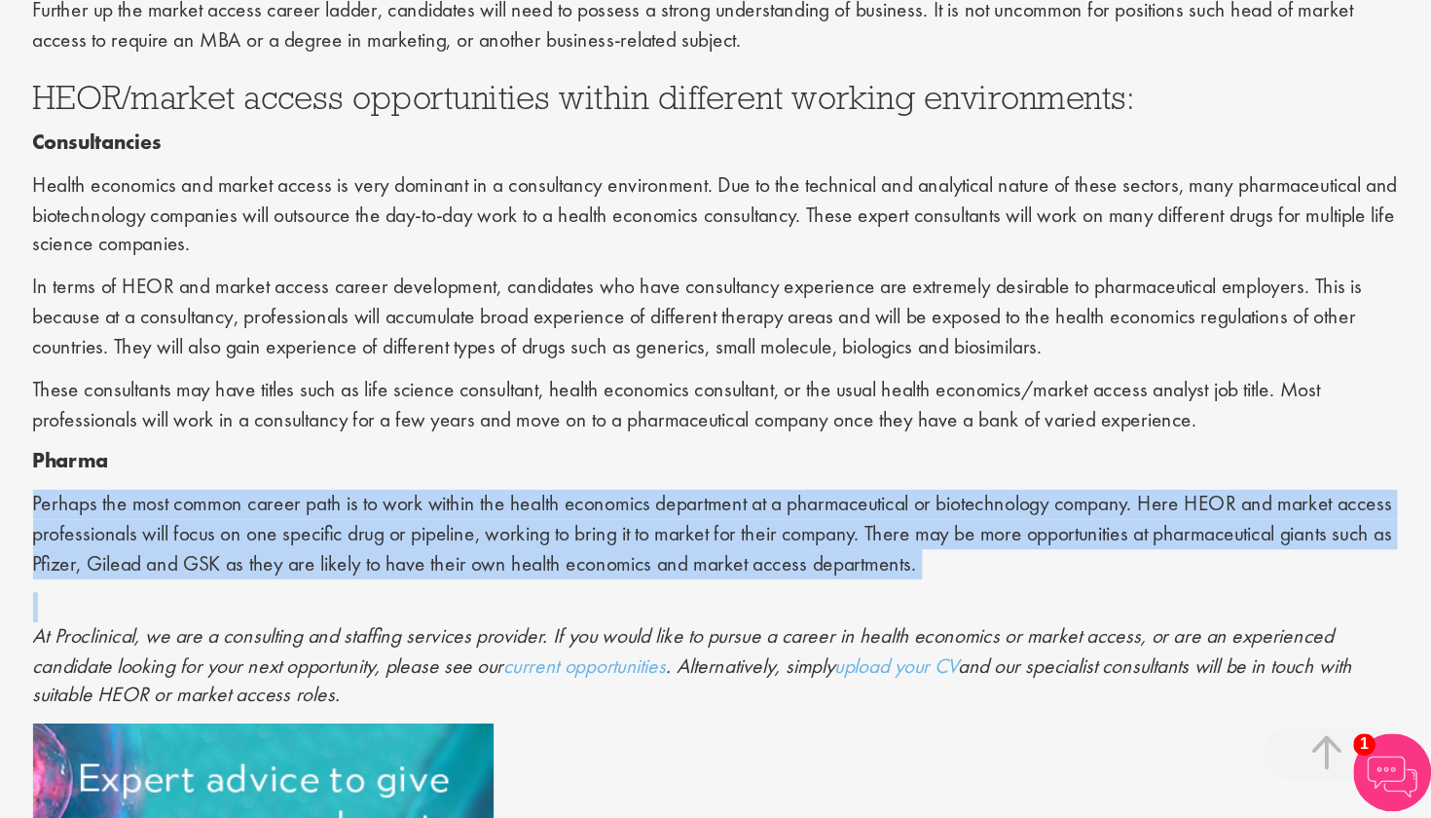
click at [703, 571] on p "Perhaps the most common career path is to work within the health economics depa…" at bounding box center [893, 604] width 1030 height 67
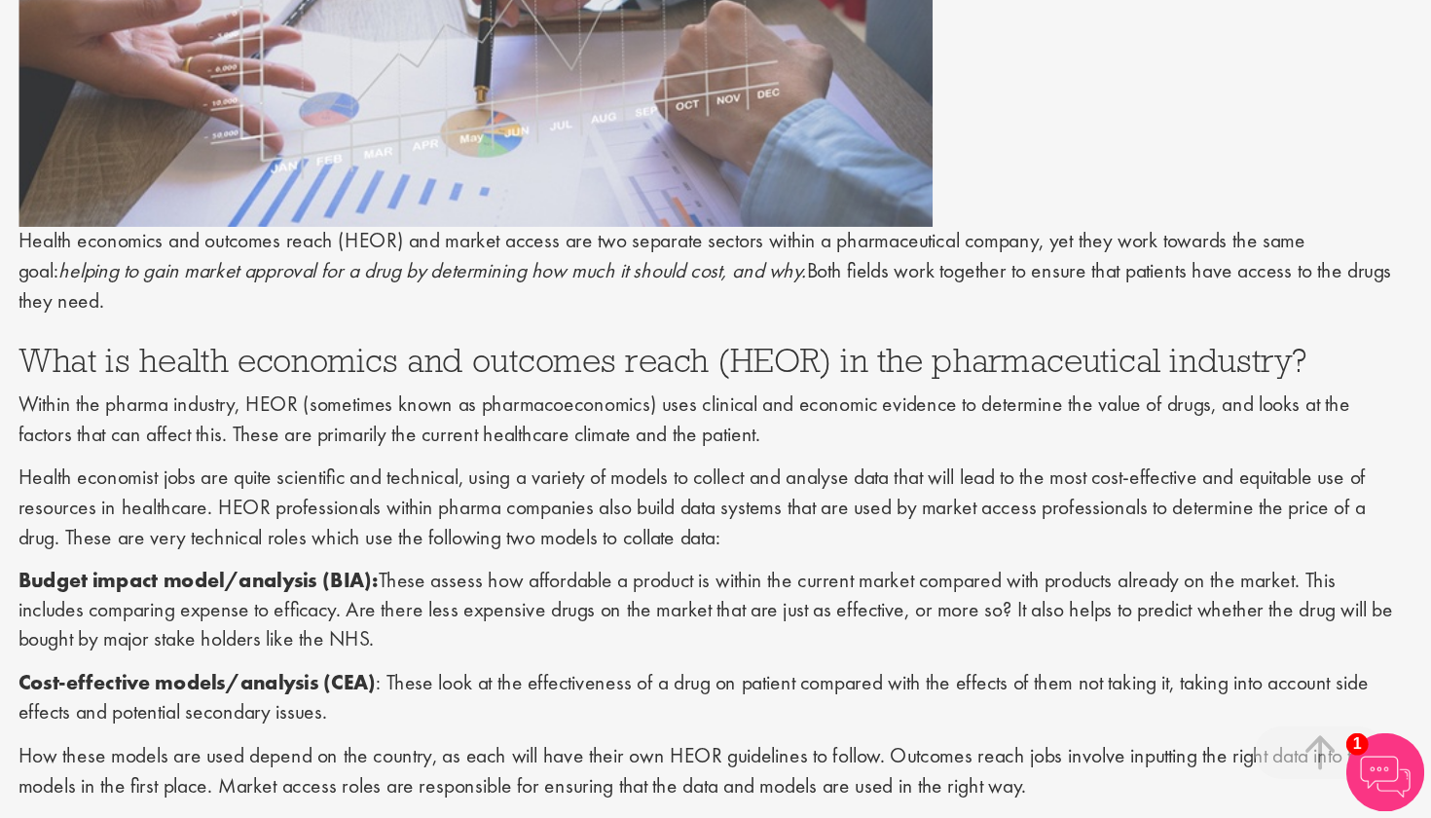
scroll to position [457, 0]
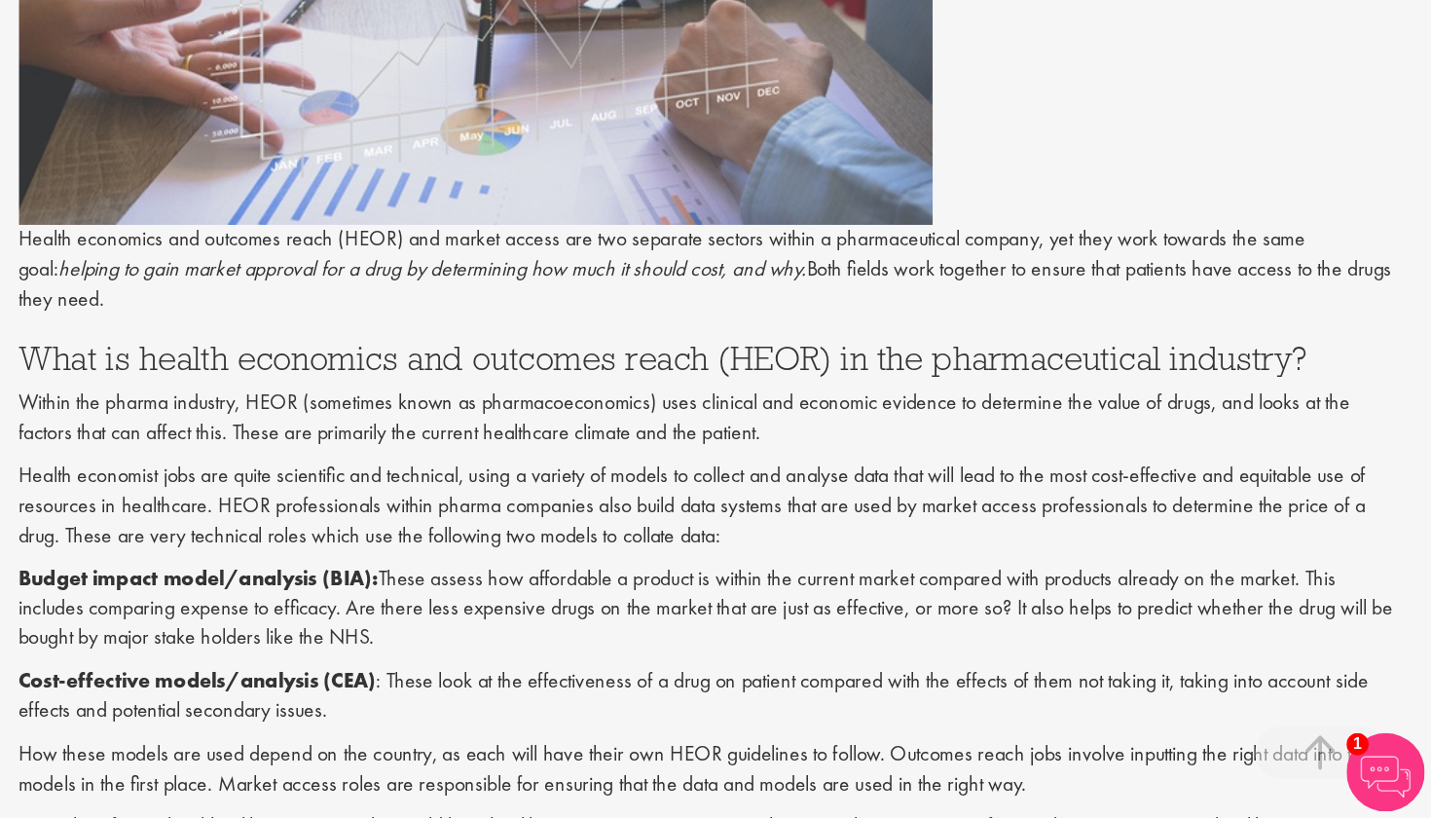
drag, startPoint x: 814, startPoint y: 197, endPoint x: 79, endPoint y: 228, distance: 735.5
click at [378, 376] on p "Health economics and outcomes reach (HEOR) and market access are two separate s…" at bounding box center [893, 409] width 1030 height 67
copy p "patients have access to the drugs they need."
click at [433, 629] on p "Budget impact model/analysis (BIA): These assess how affordable a product is wi…" at bounding box center [893, 662] width 1030 height 67
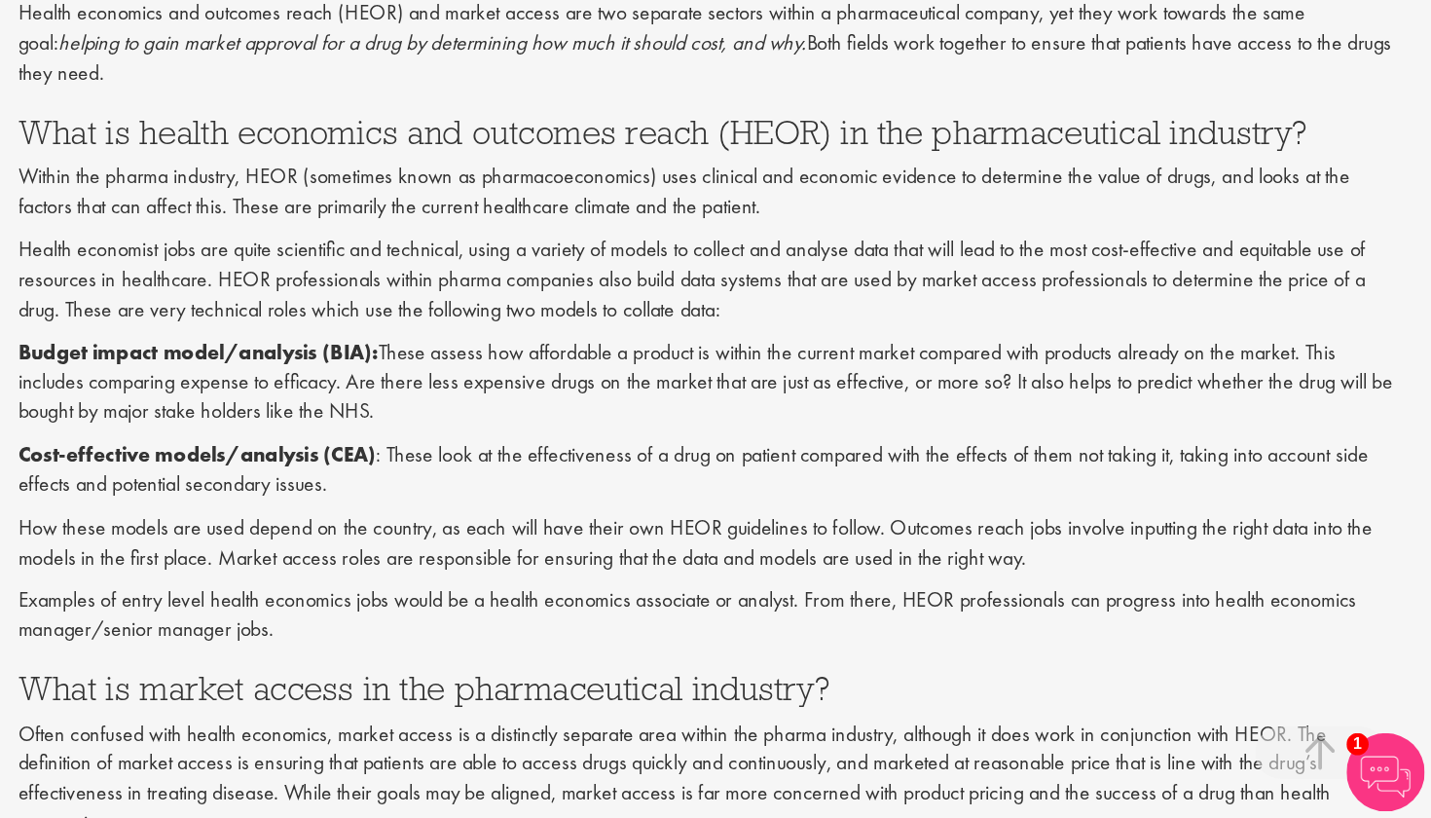
scroll to position [627, 0]
click at [387, 590] on p "How these models are used depend on the country, as each will have their own HE…" at bounding box center [893, 612] width 1030 height 45
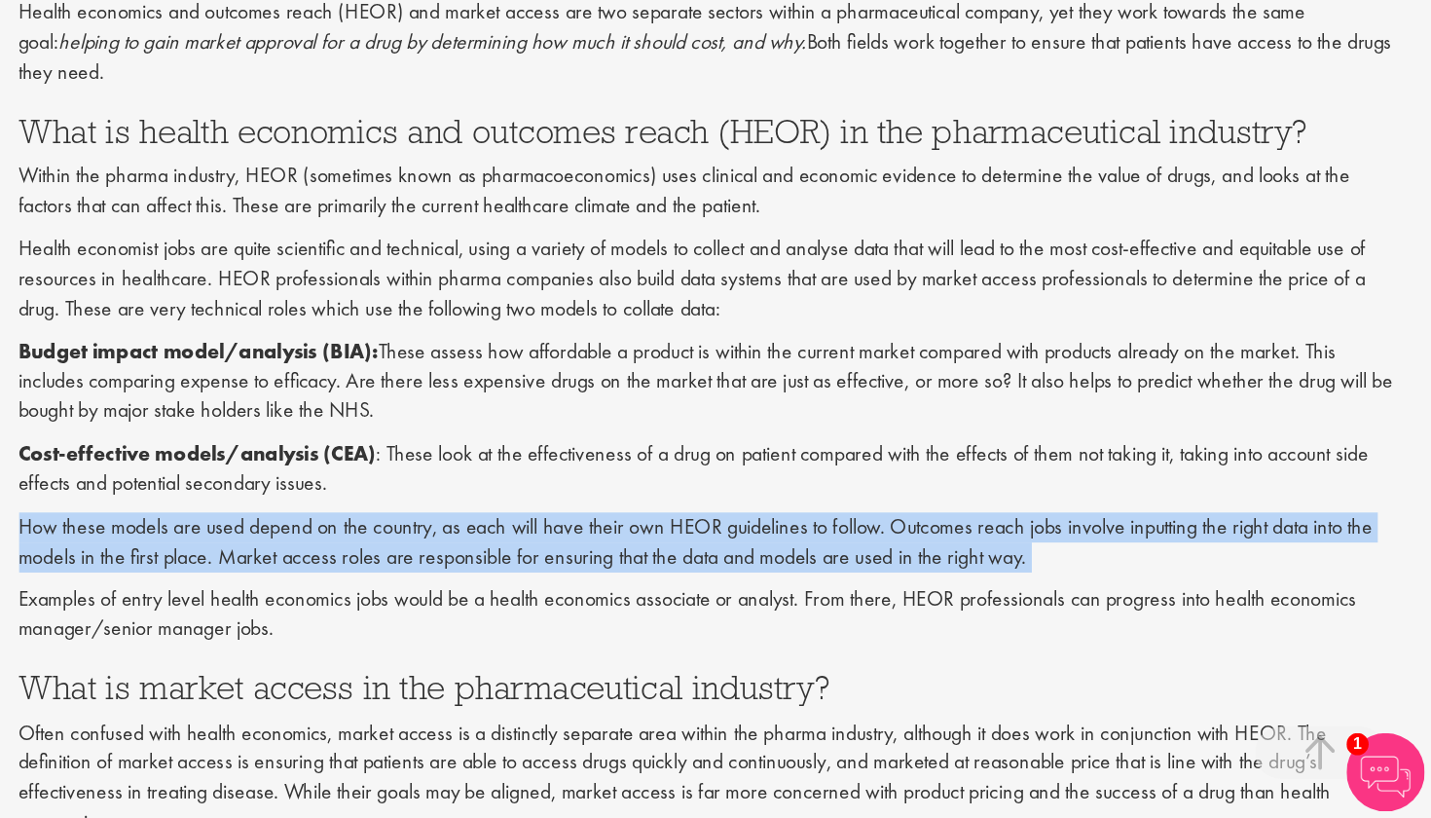
click at [387, 590] on p "How these models are used depend on the country, as each will have their own HE…" at bounding box center [893, 612] width 1030 height 45
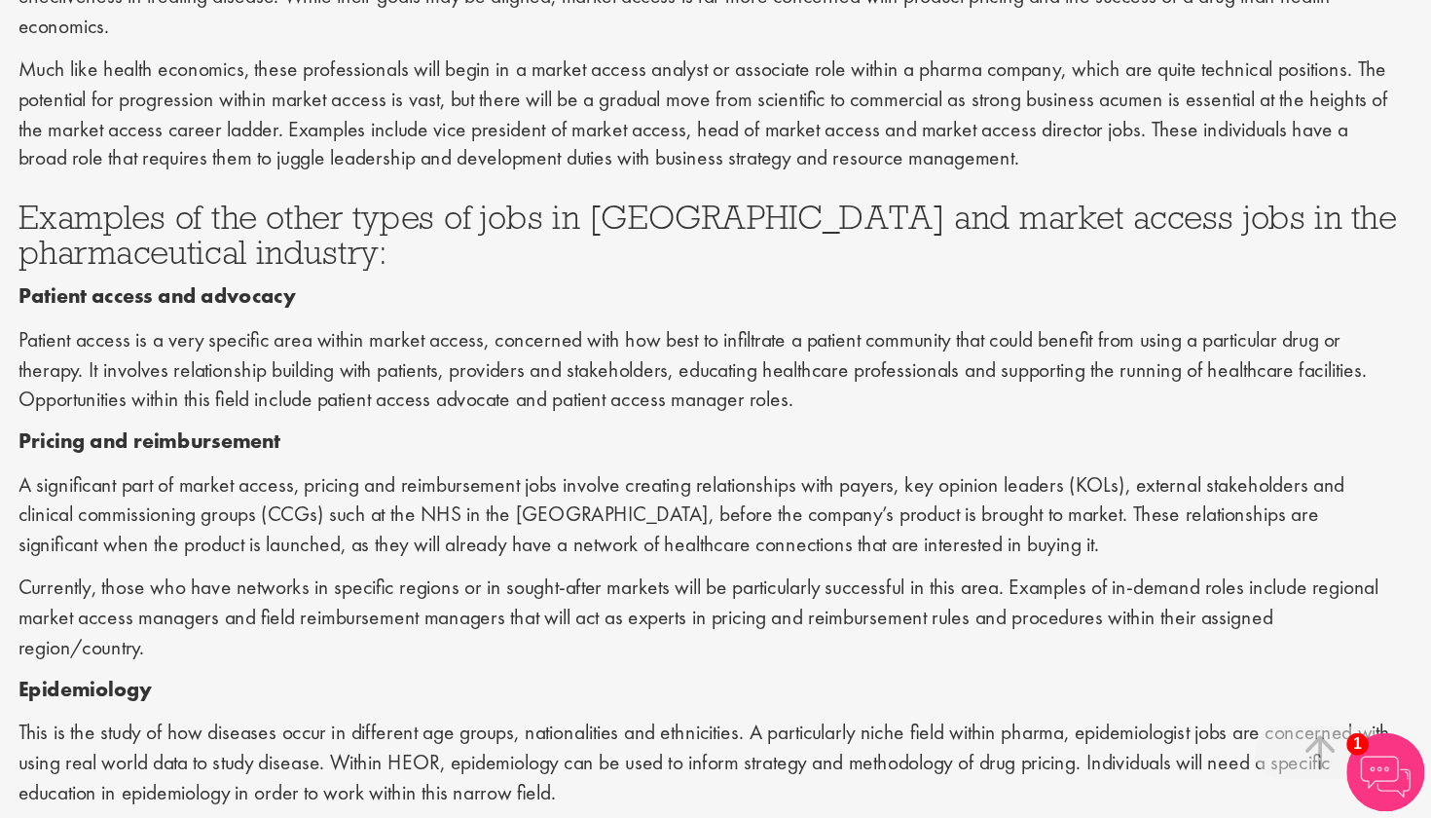
scroll to position [1220, 0]
click at [402, 558] on p "A significant part of market access, pricing and reimbursement jobs involve cre…" at bounding box center [893, 591] width 1030 height 67
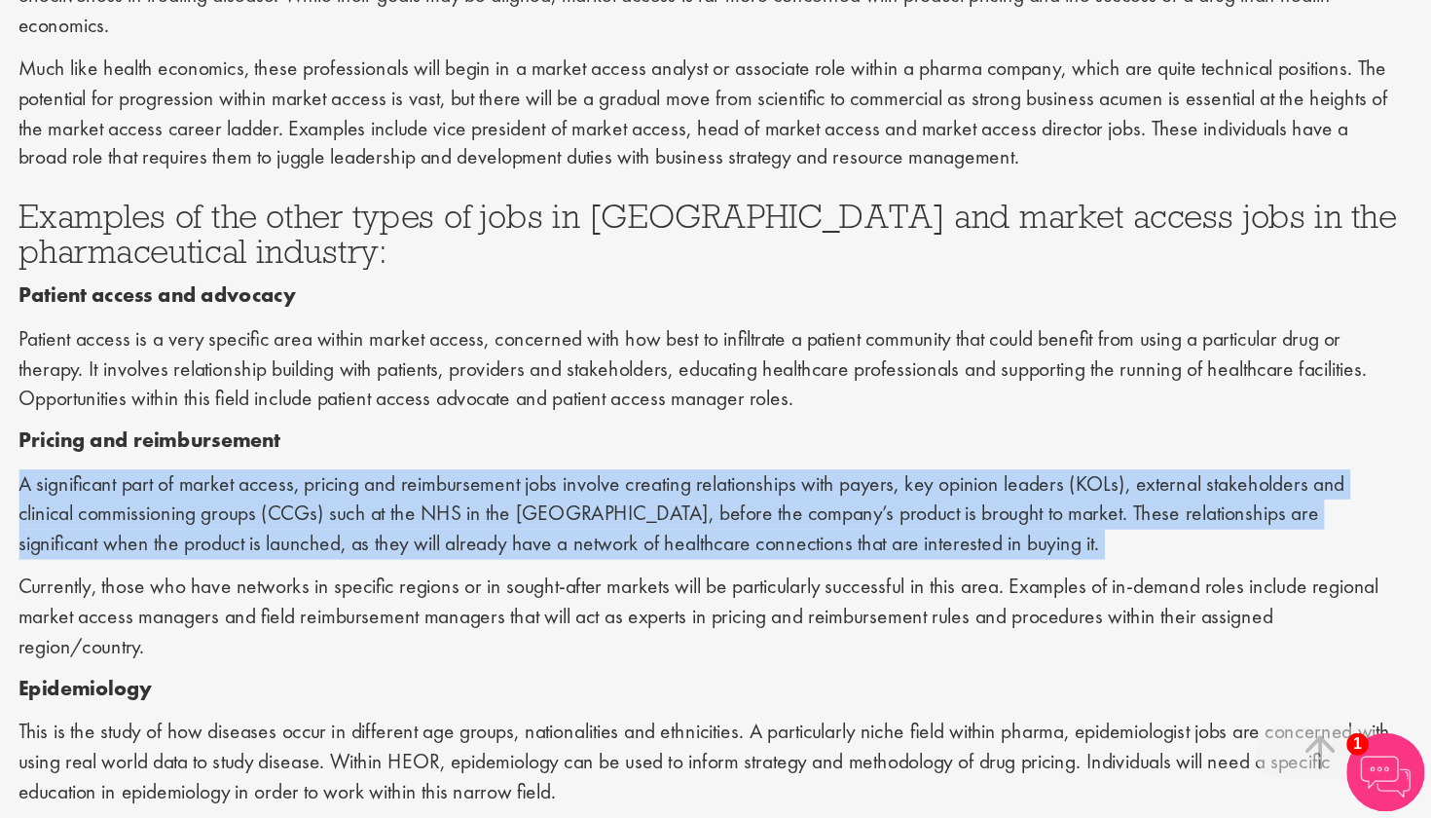
click at [402, 558] on p "A significant part of market access, pricing and reimbursement jobs involve cre…" at bounding box center [893, 591] width 1030 height 67
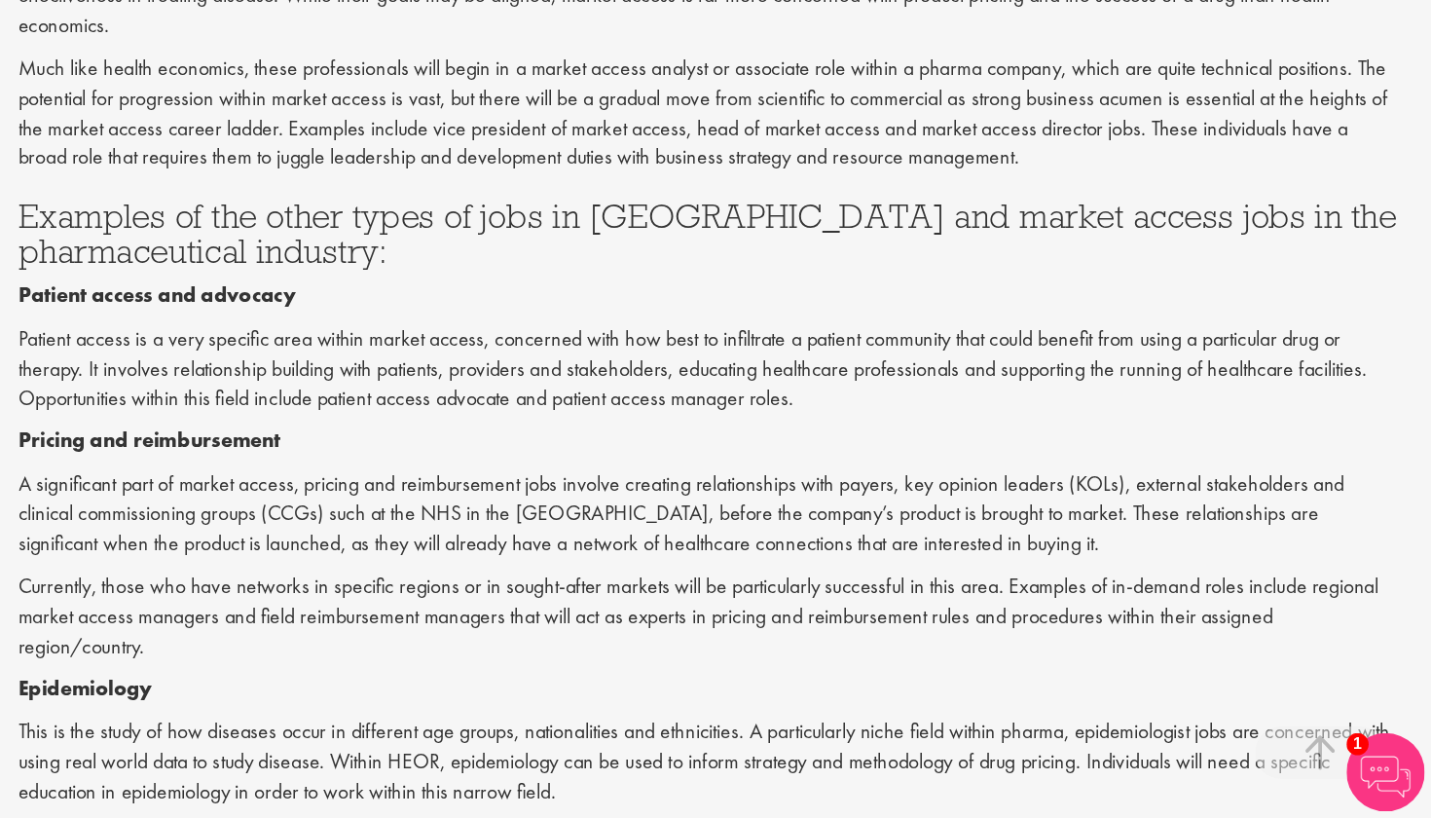
click at [402, 558] on p "A significant part of market access, pricing and reimbursement jobs involve cre…" at bounding box center [893, 591] width 1030 height 67
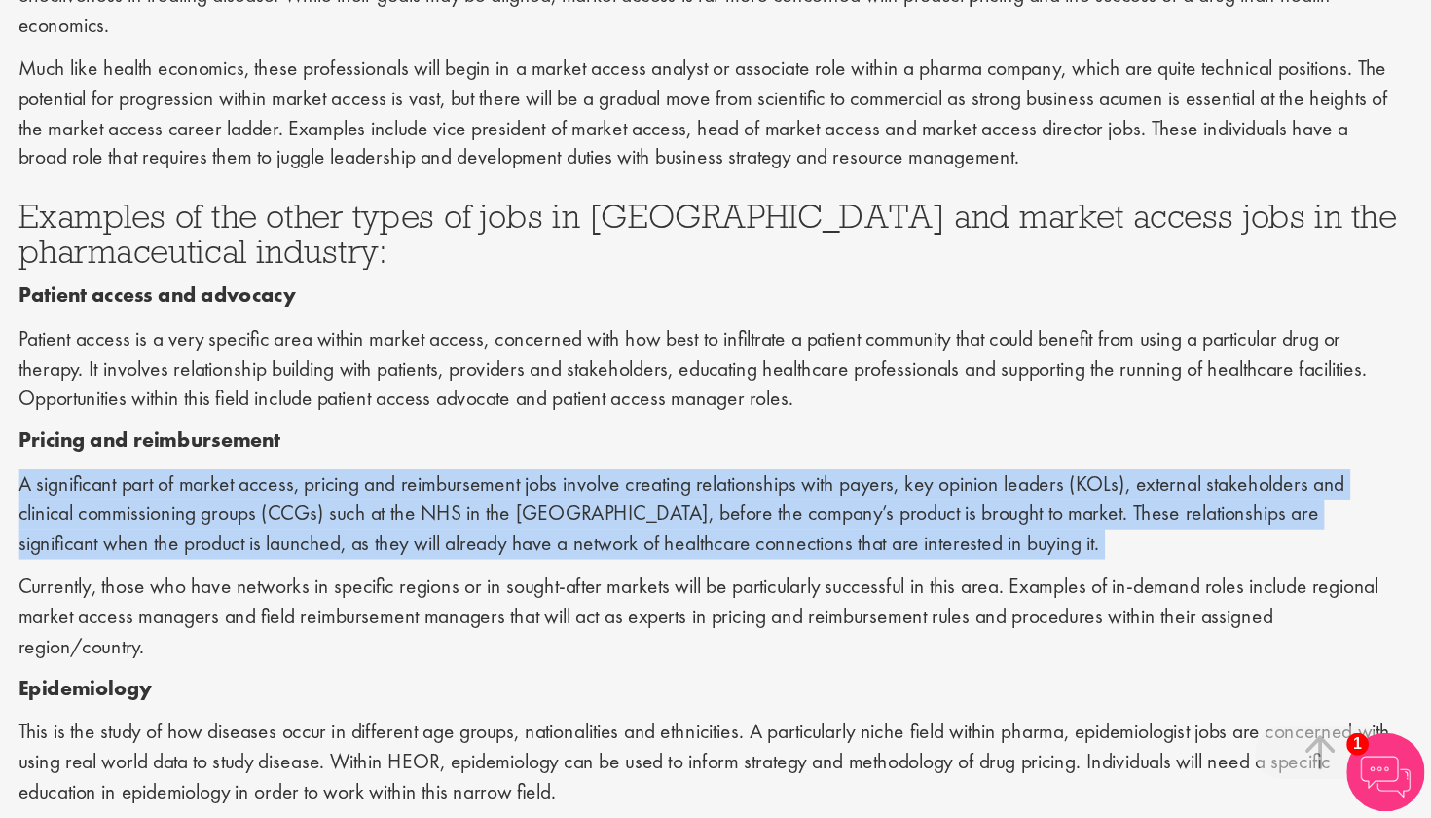
click at [402, 558] on p "A significant part of market access, pricing and reimbursement jobs involve cre…" at bounding box center [893, 591] width 1030 height 67
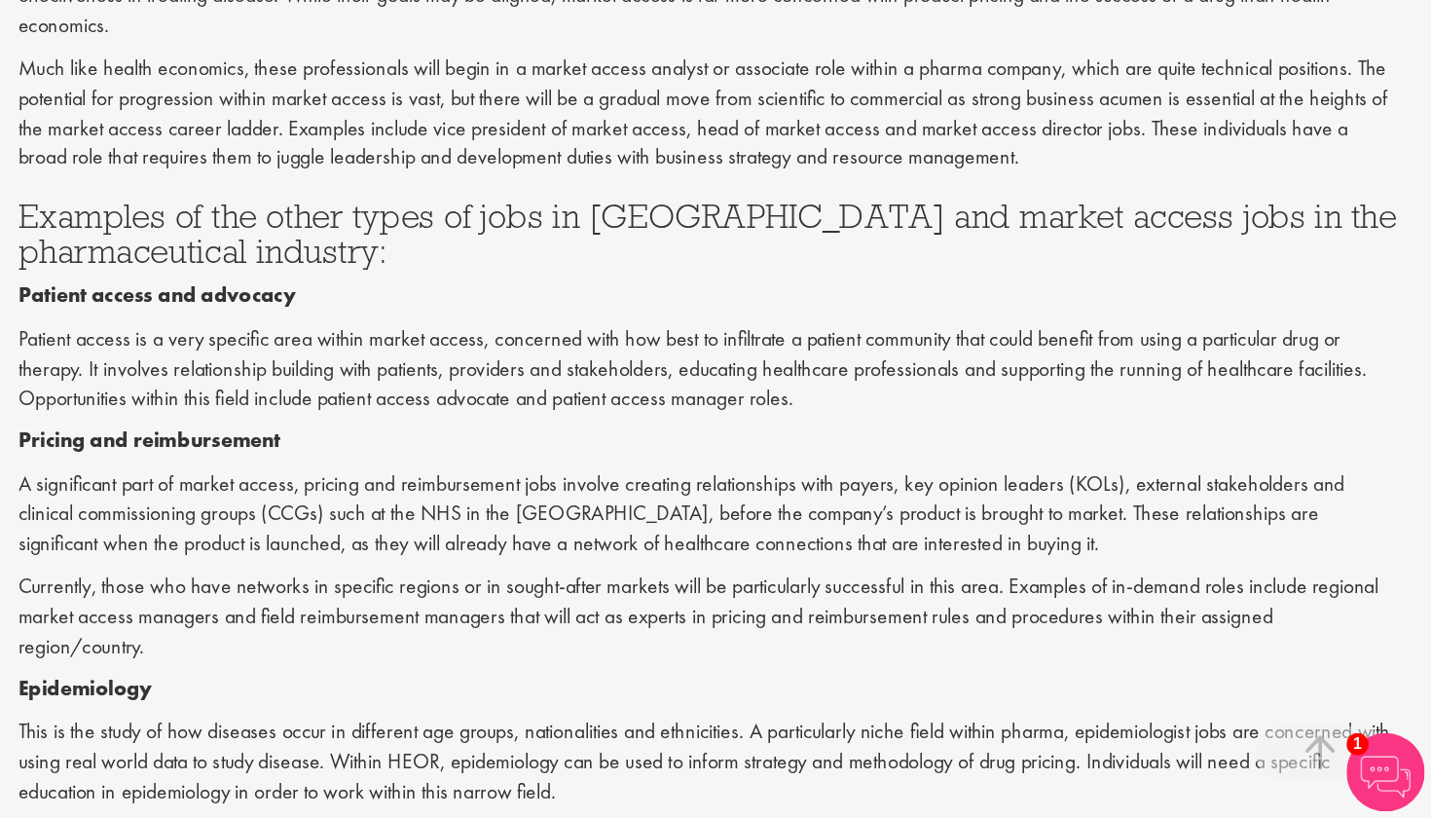
click at [402, 558] on p "A significant part of market access, pricing and reimbursement jobs involve cre…" at bounding box center [893, 591] width 1030 height 67
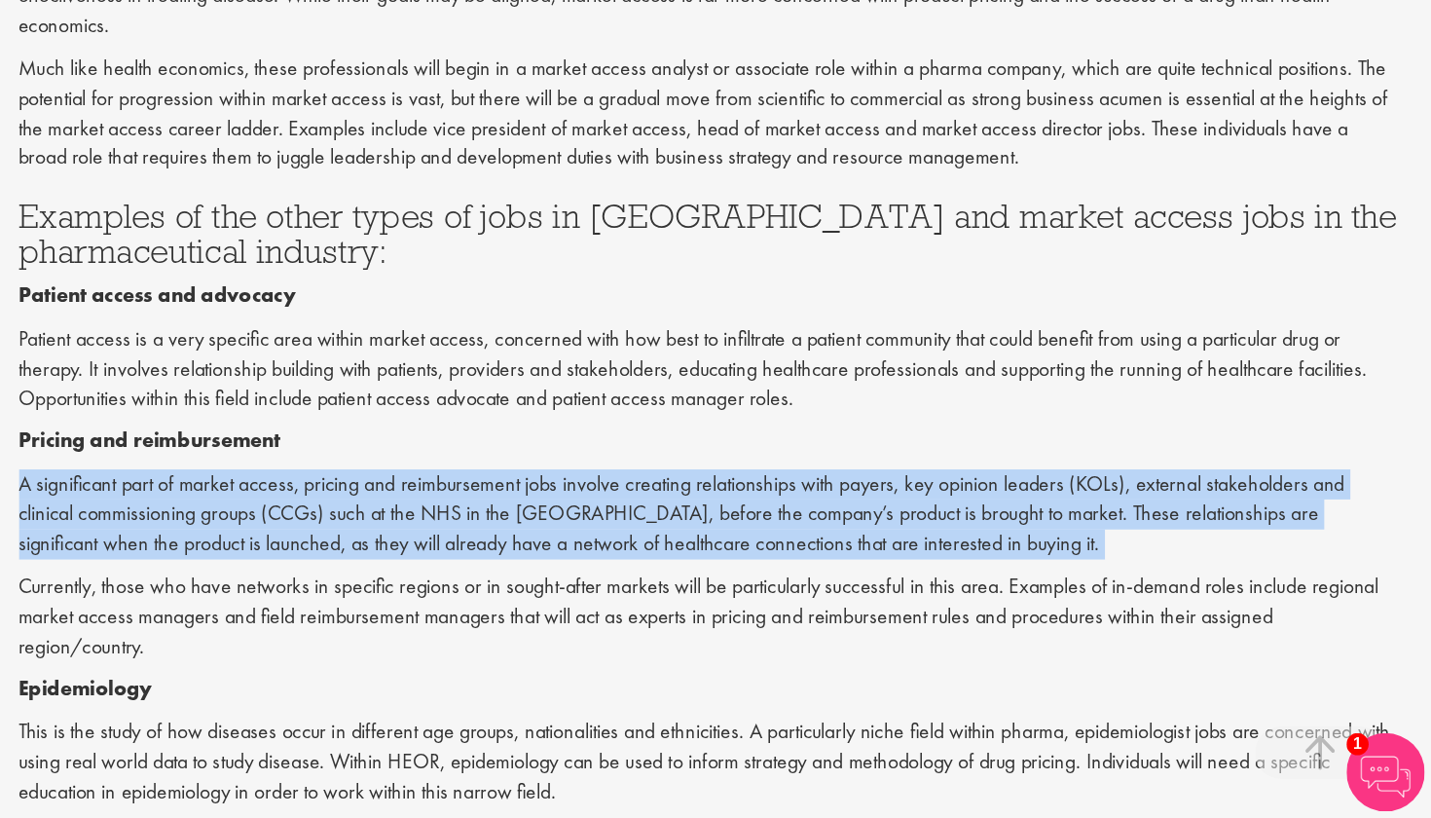
click at [402, 558] on p "A significant part of market access, pricing and reimbursement jobs involve cre…" at bounding box center [893, 591] width 1030 height 67
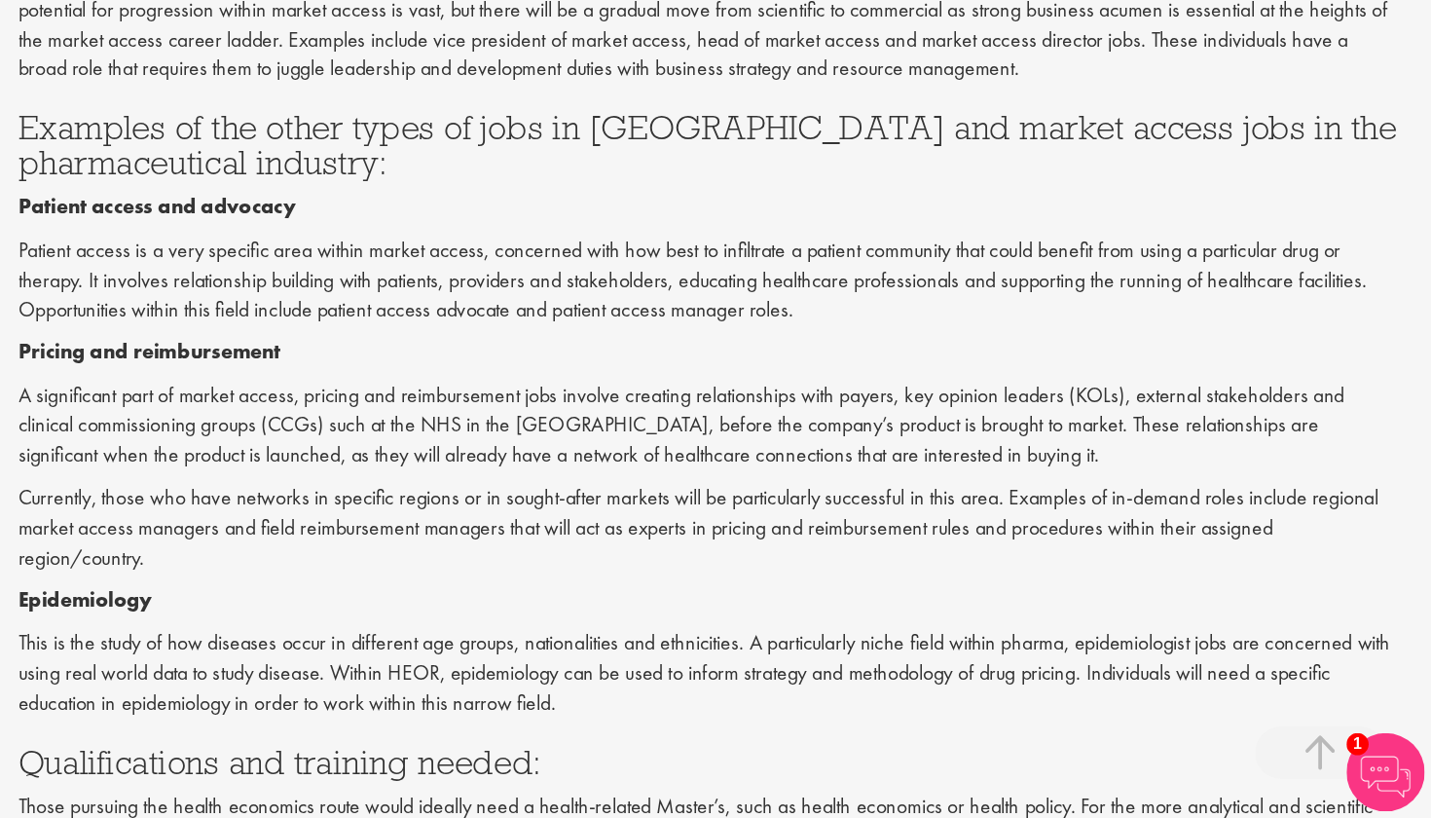
scroll to position [1292, 0]
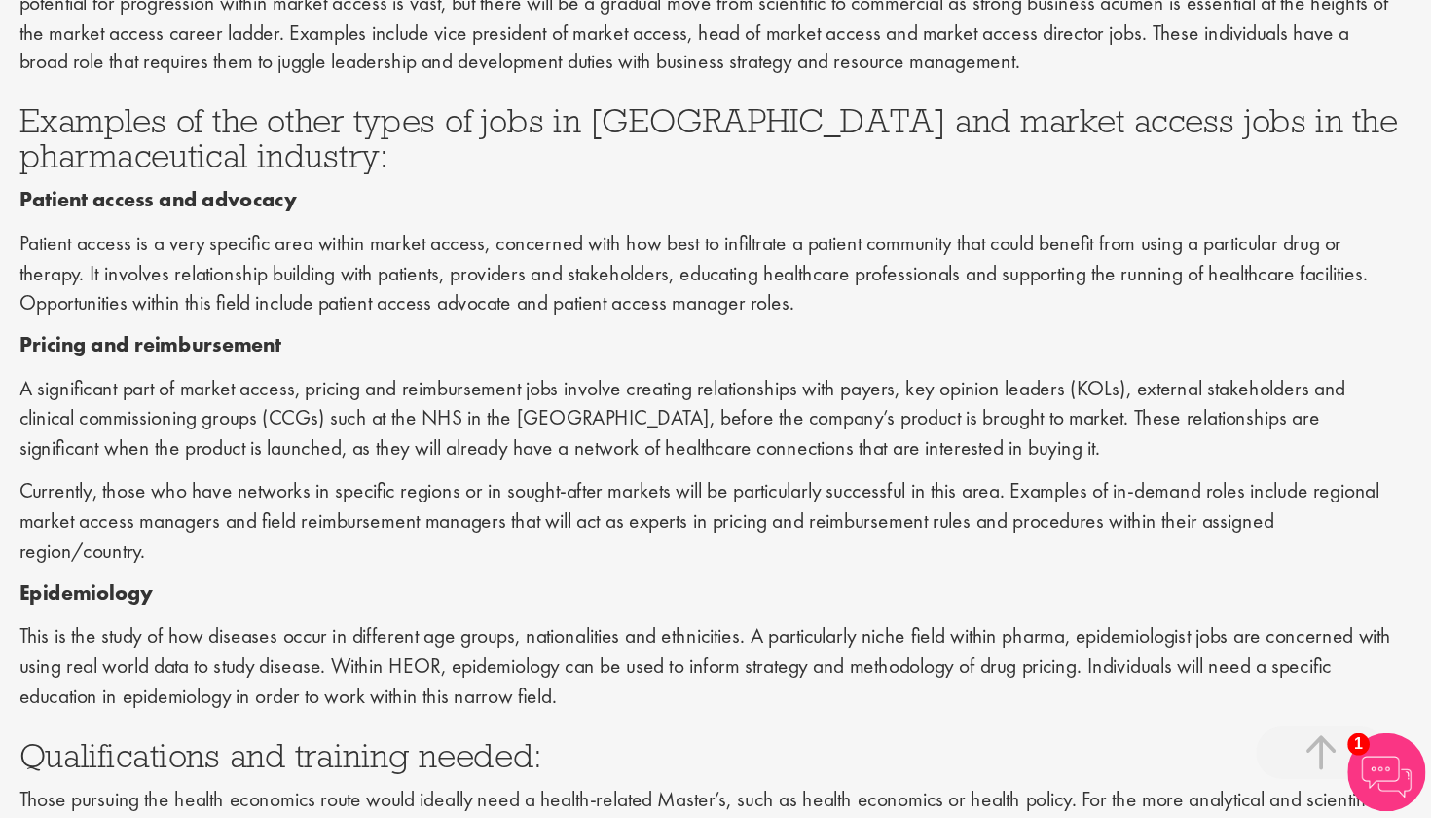
click at [378, 672] on p "This is the study of how diseases occur in different age groups, nationalities …" at bounding box center [893, 705] width 1030 height 67
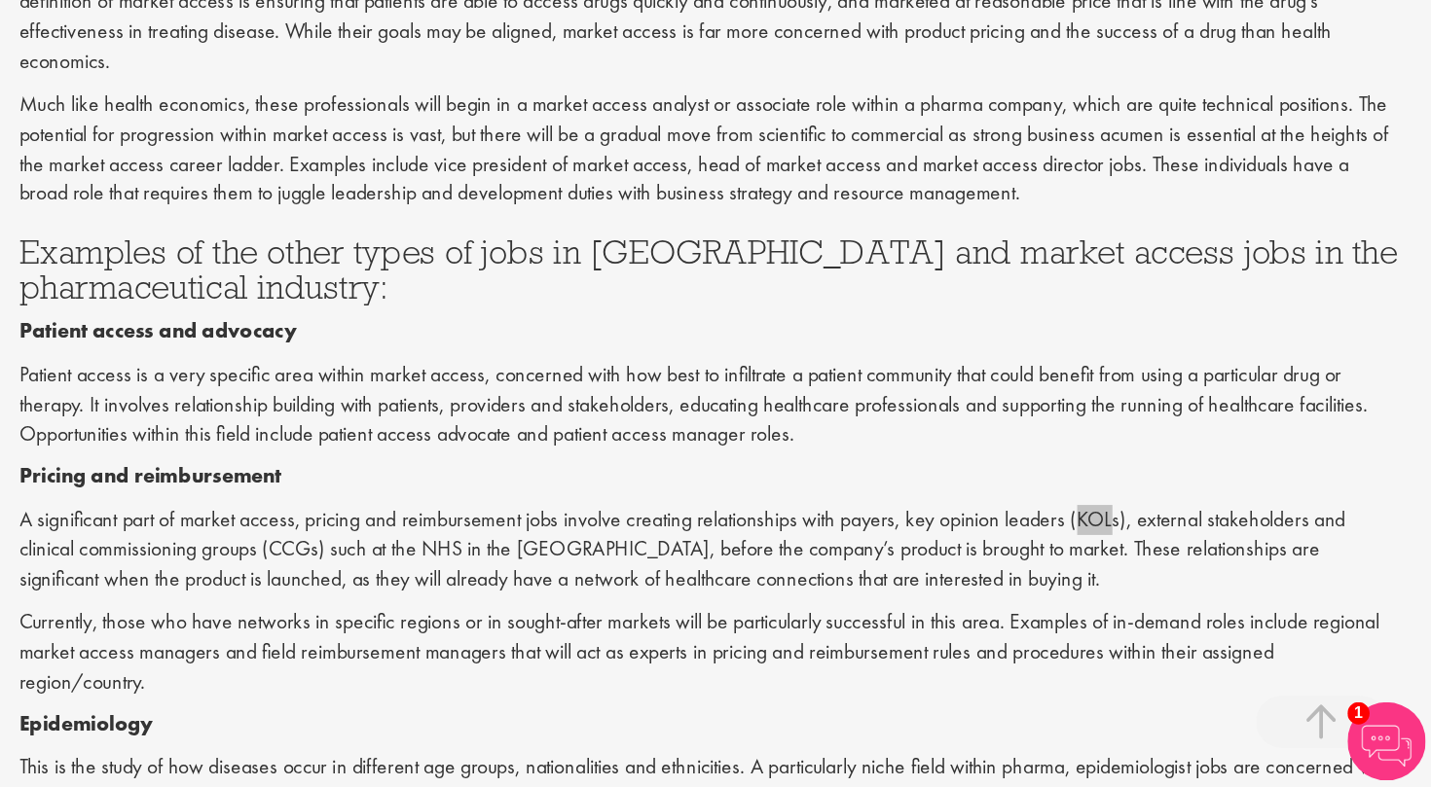
scroll to position [1203, 0]
